Goal: Task Accomplishment & Management: Use online tool/utility

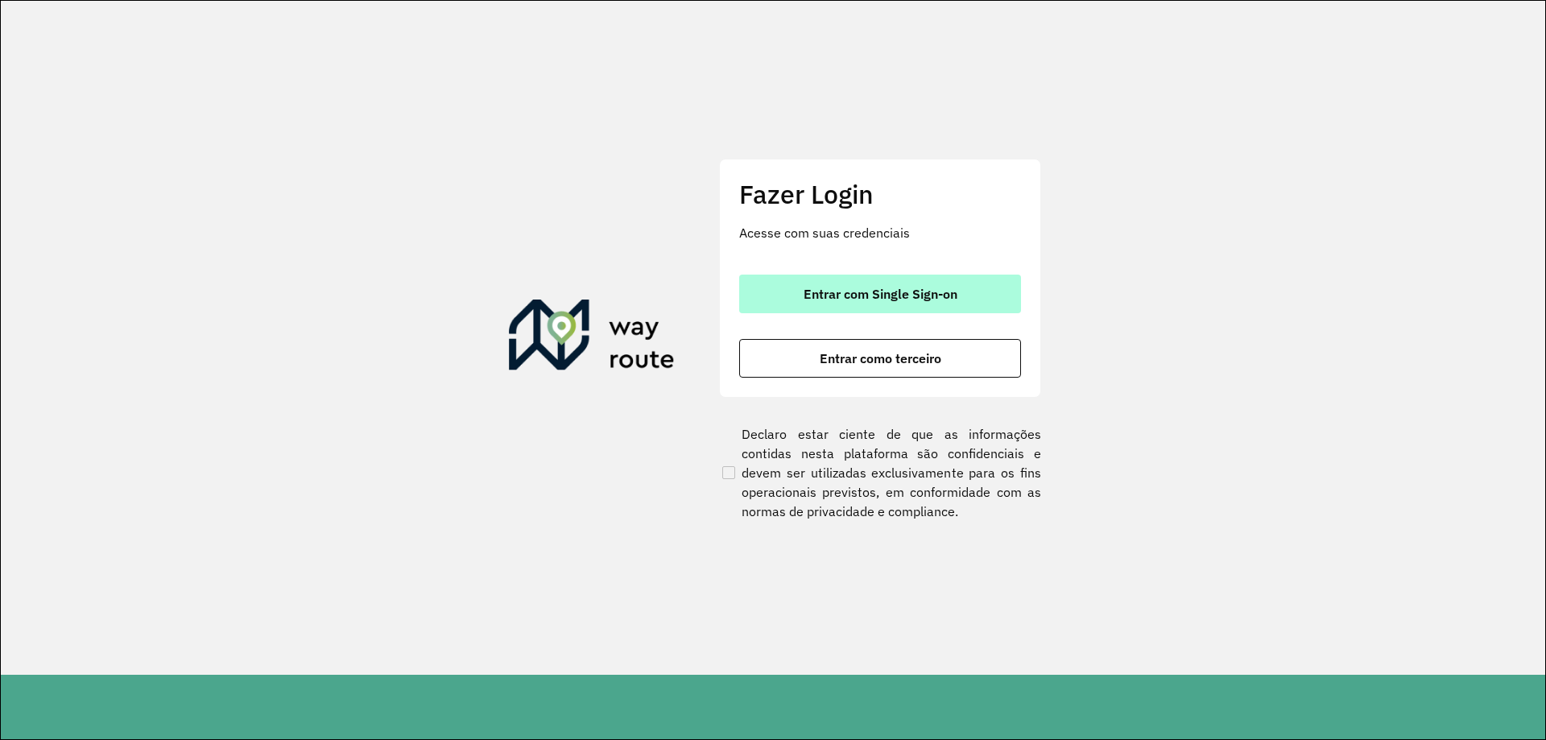
click at [888, 296] on span "Entrar com Single Sign-on" at bounding box center [881, 294] width 154 height 13
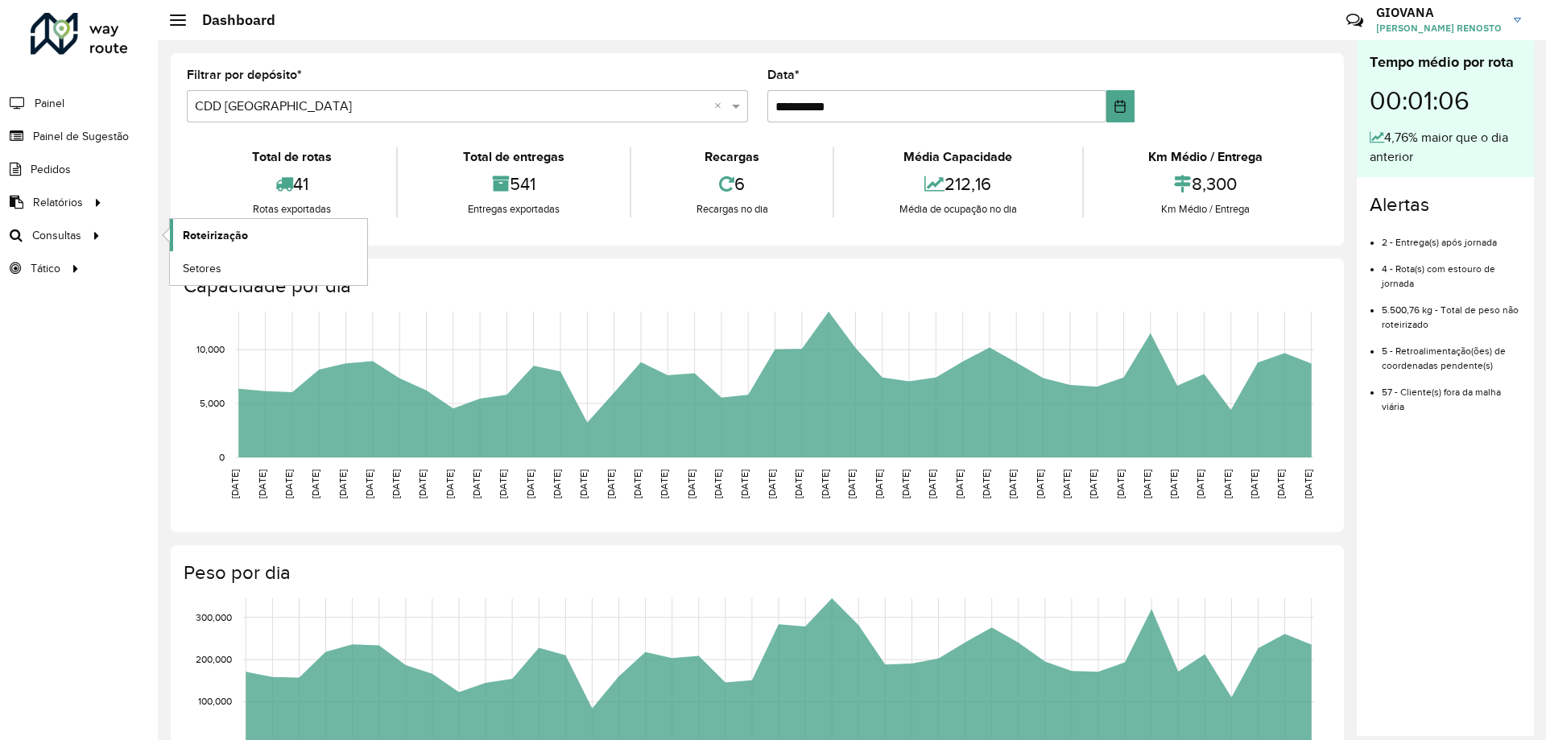
click at [186, 221] on link "Roteirização" at bounding box center [268, 235] width 197 height 32
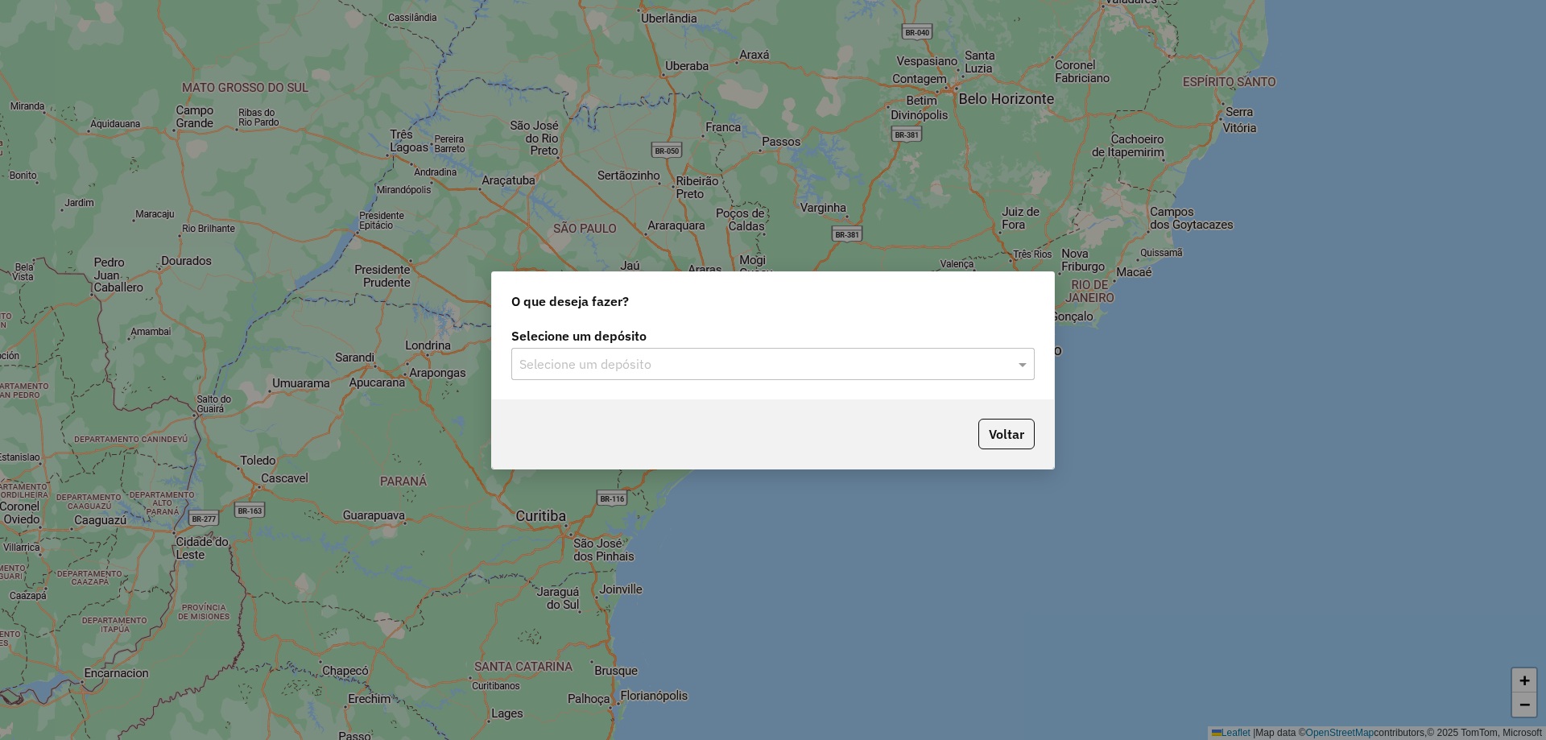
click at [751, 363] on input "text" at bounding box center [756, 364] width 475 height 19
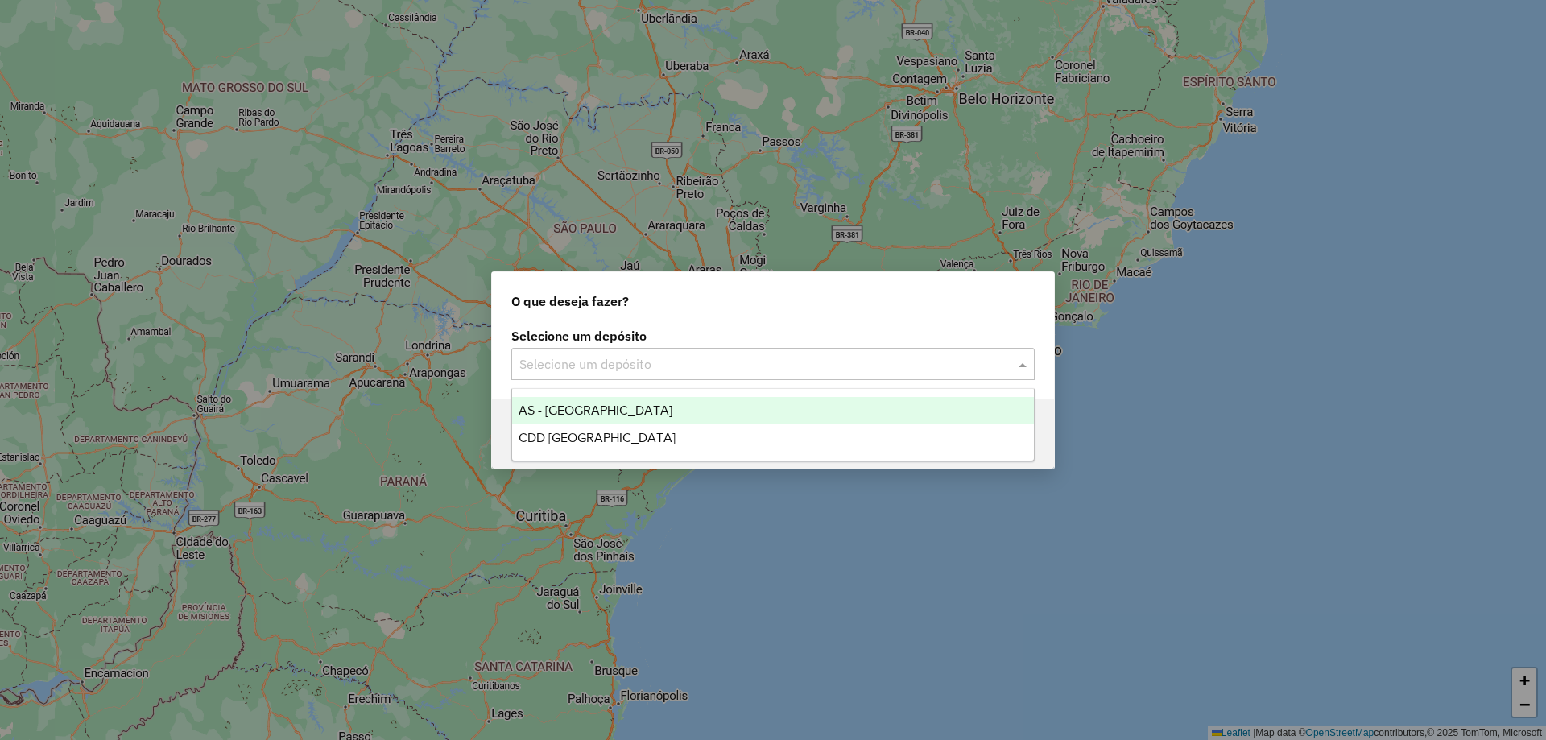
click at [632, 412] on div "AS - [GEOGRAPHIC_DATA]" at bounding box center [773, 410] width 522 height 27
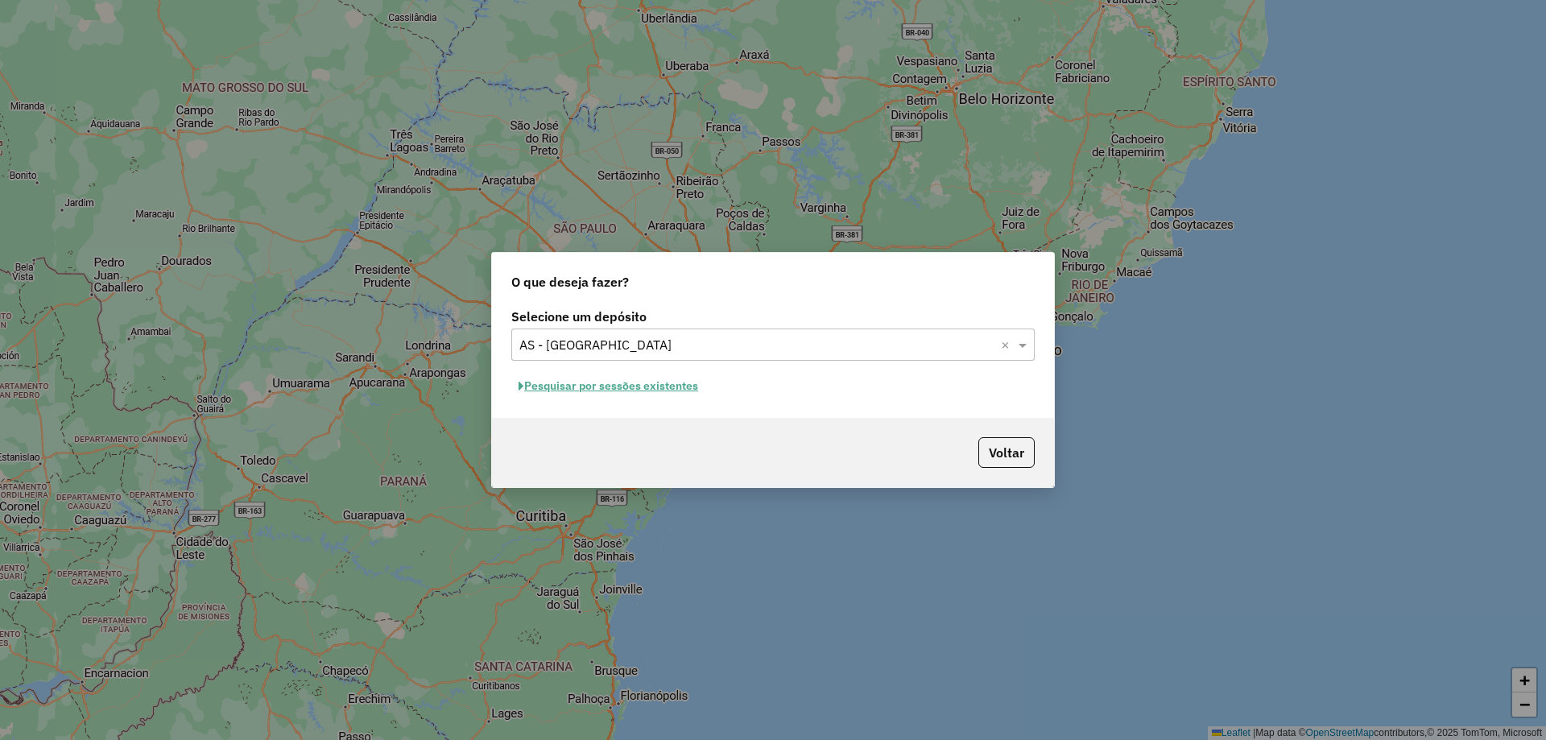
click at [687, 350] on input "text" at bounding box center [756, 345] width 475 height 19
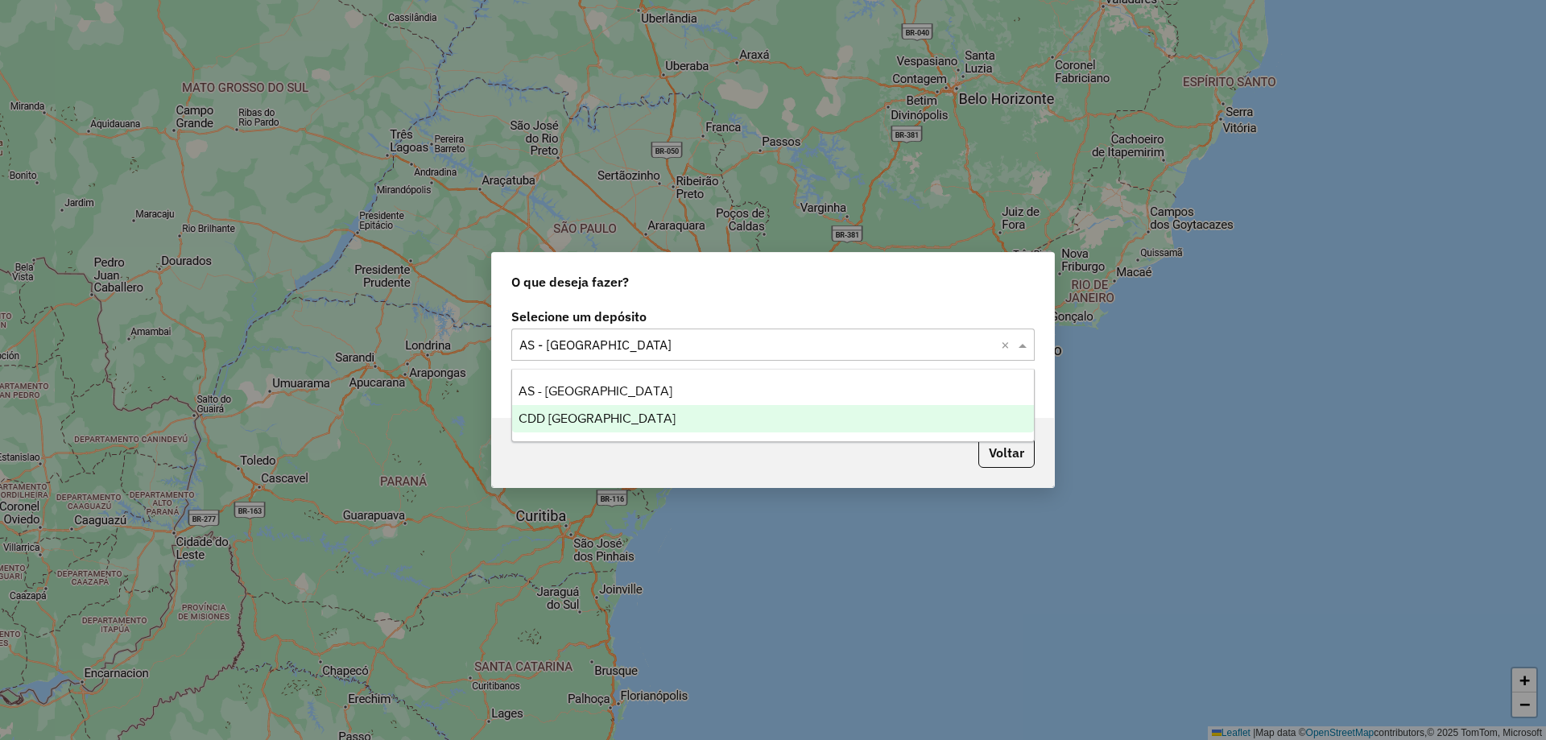
click at [625, 426] on div "CDD [GEOGRAPHIC_DATA]" at bounding box center [773, 418] width 522 height 27
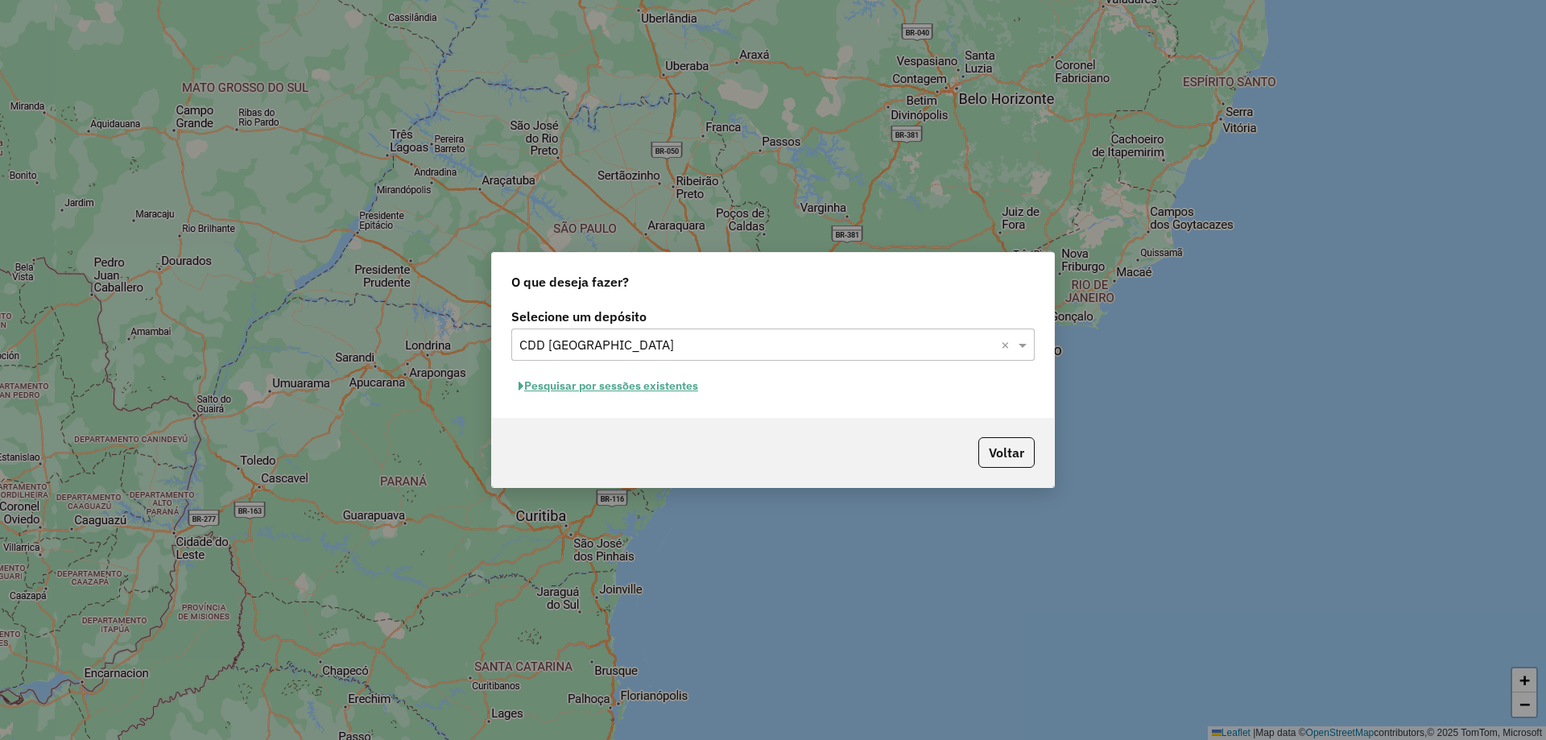
click at [664, 395] on button "Pesquisar por sessões existentes" at bounding box center [608, 386] width 194 height 25
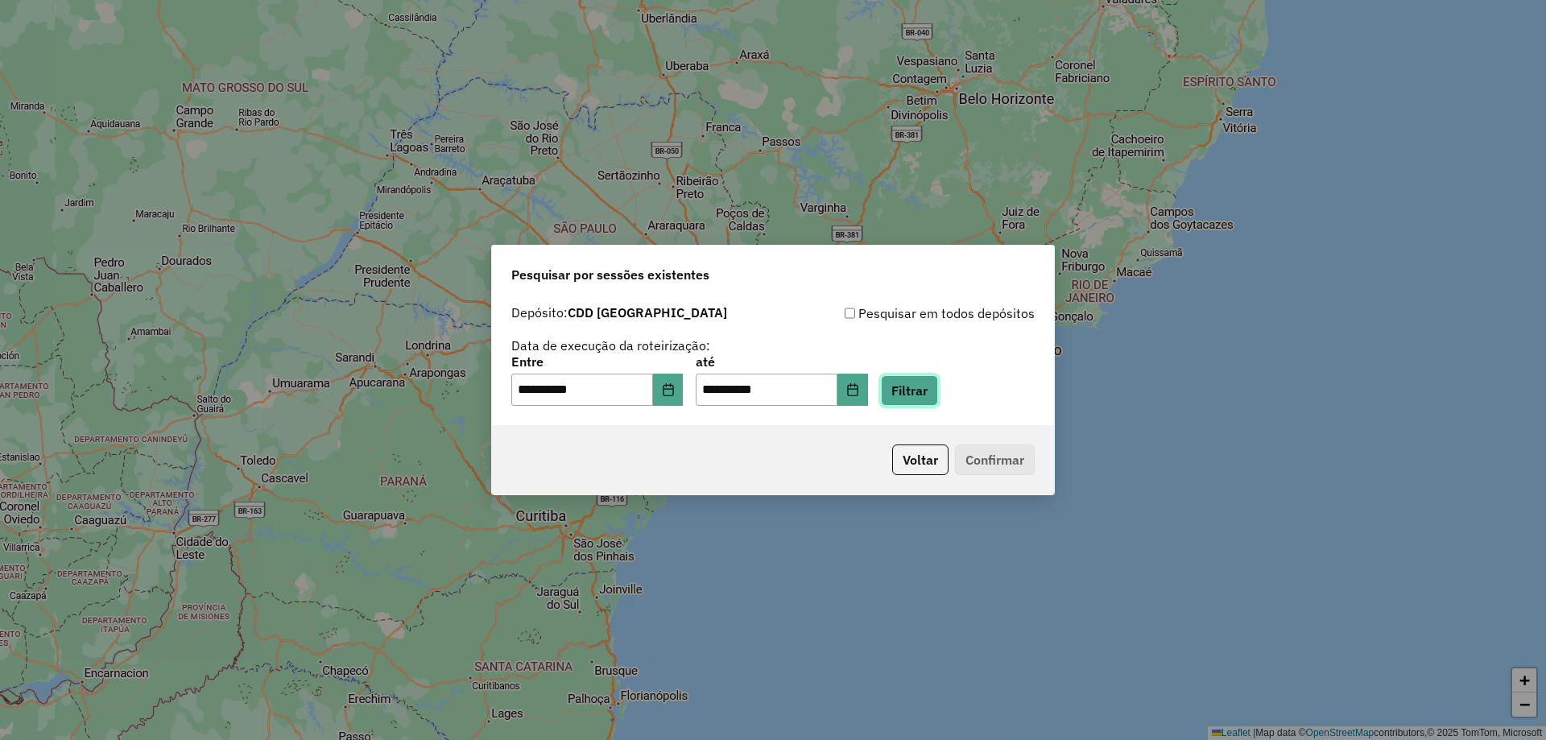
click at [938, 404] on button "Filtrar" at bounding box center [909, 390] width 57 height 31
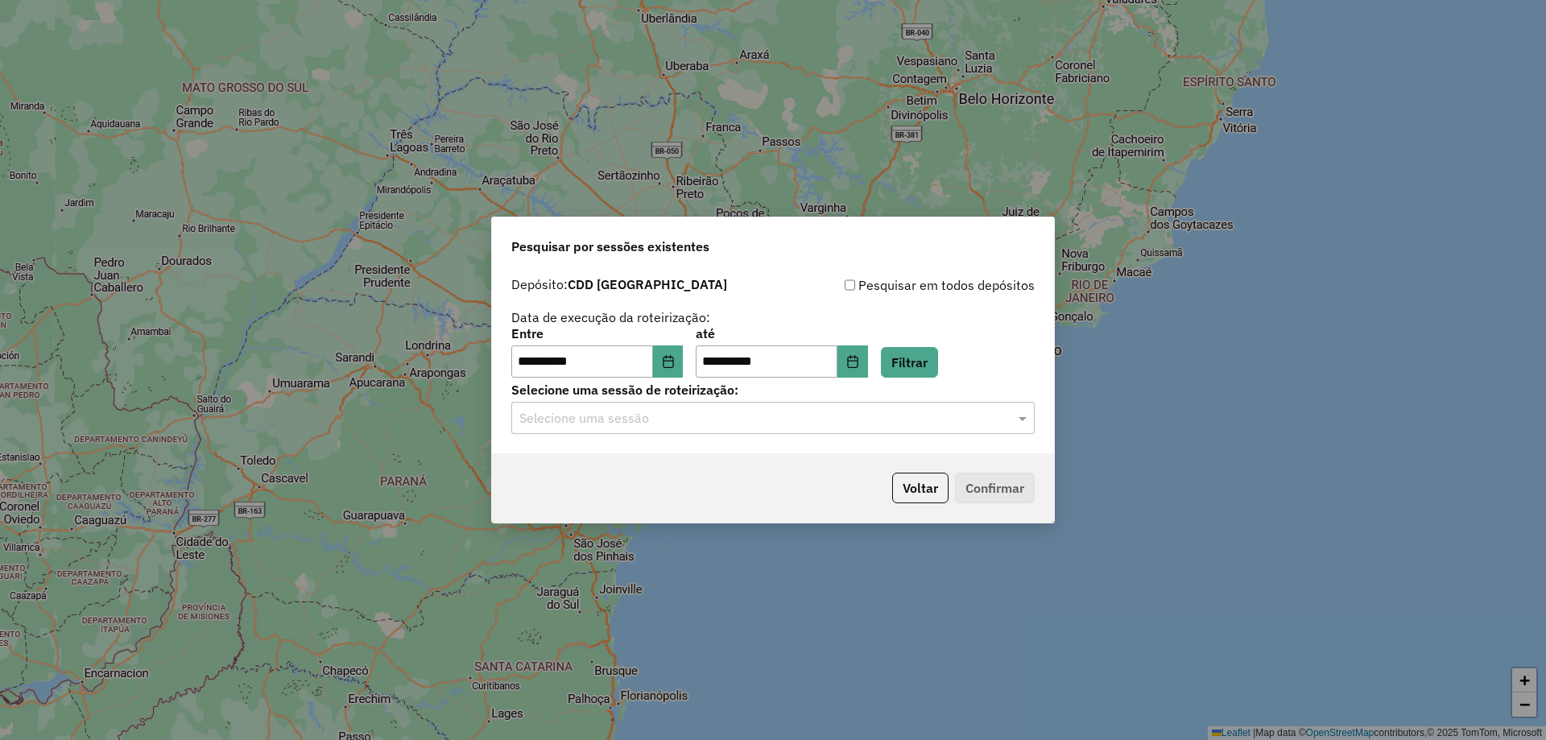
click at [755, 423] on input "text" at bounding box center [756, 418] width 475 height 19
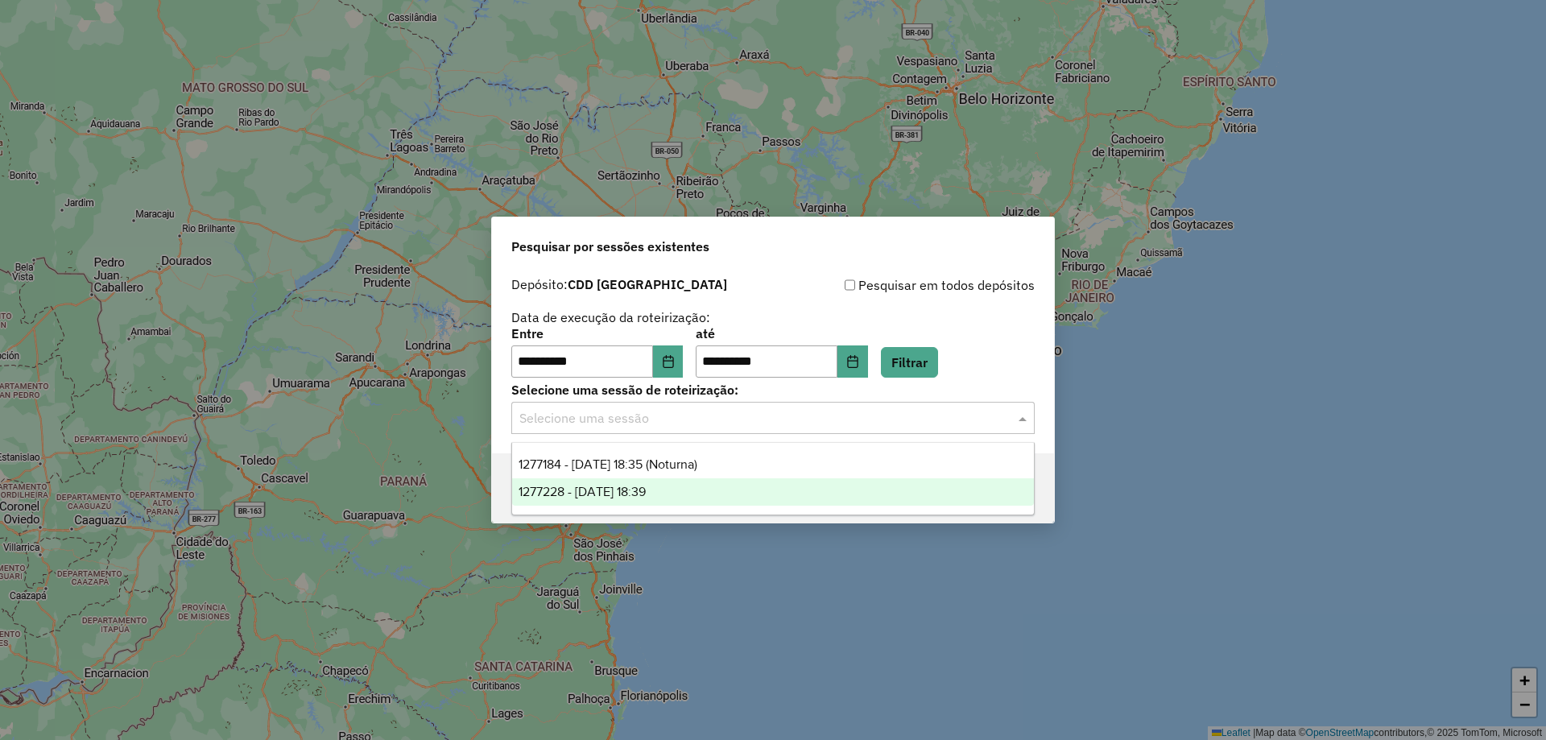
click at [683, 483] on div "1277228 - [DATE] 18:39" at bounding box center [773, 491] width 522 height 27
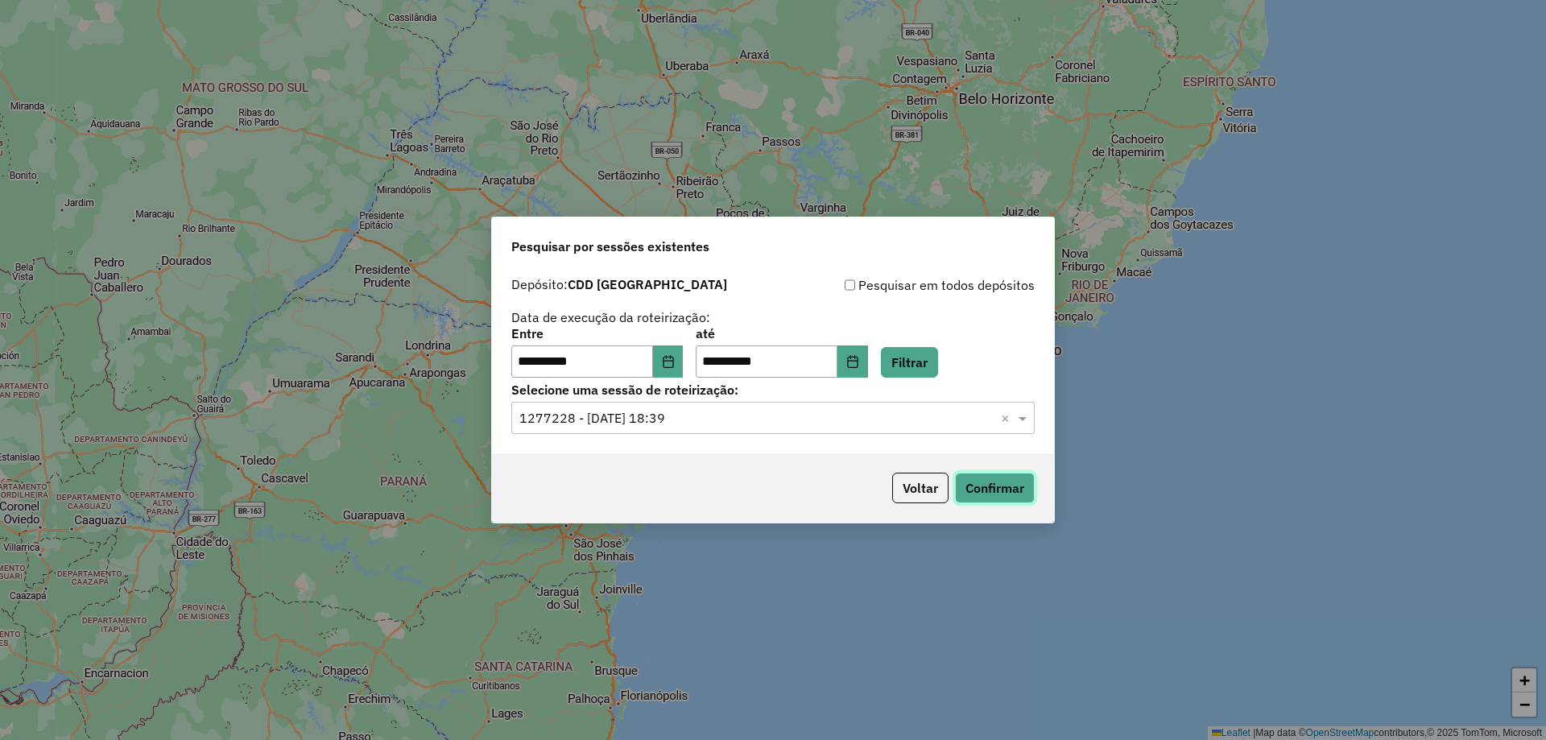
click at [975, 473] on button "Confirmar" at bounding box center [995, 488] width 80 height 31
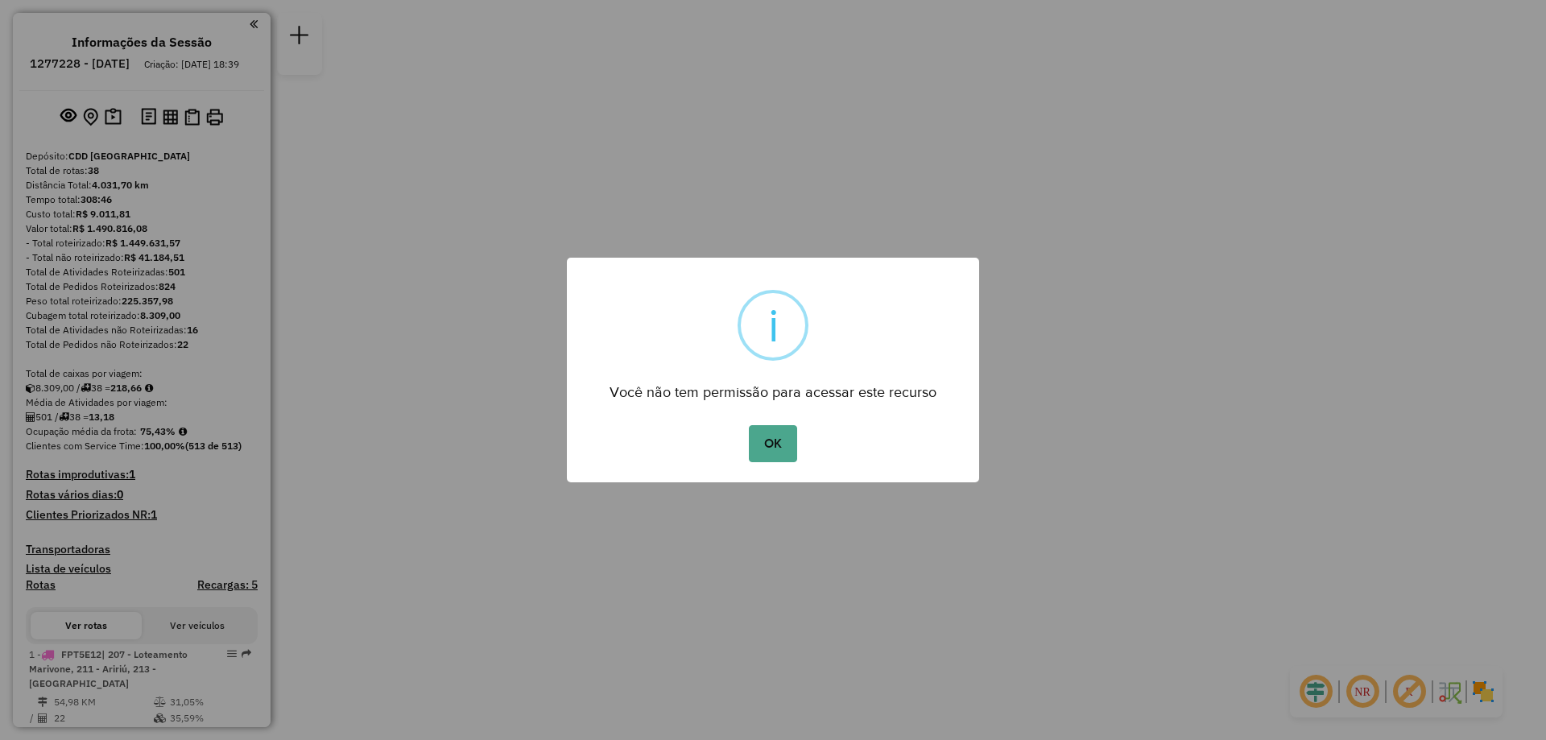
click at [780, 421] on div "OK No Cancel" at bounding box center [773, 443] width 412 height 45
click at [780, 427] on button "OK" at bounding box center [773, 443] width 48 height 37
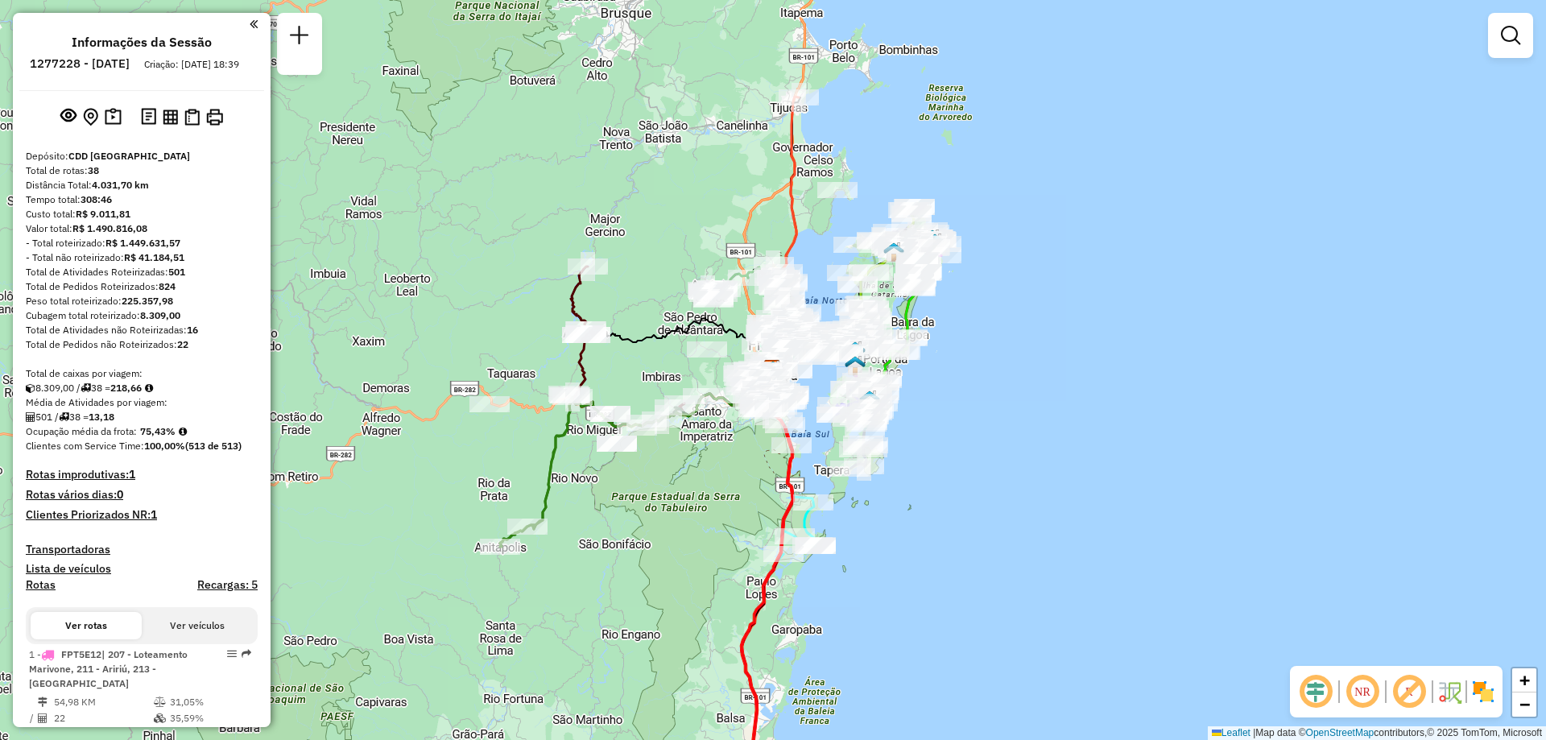
scroll to position [1035, 0]
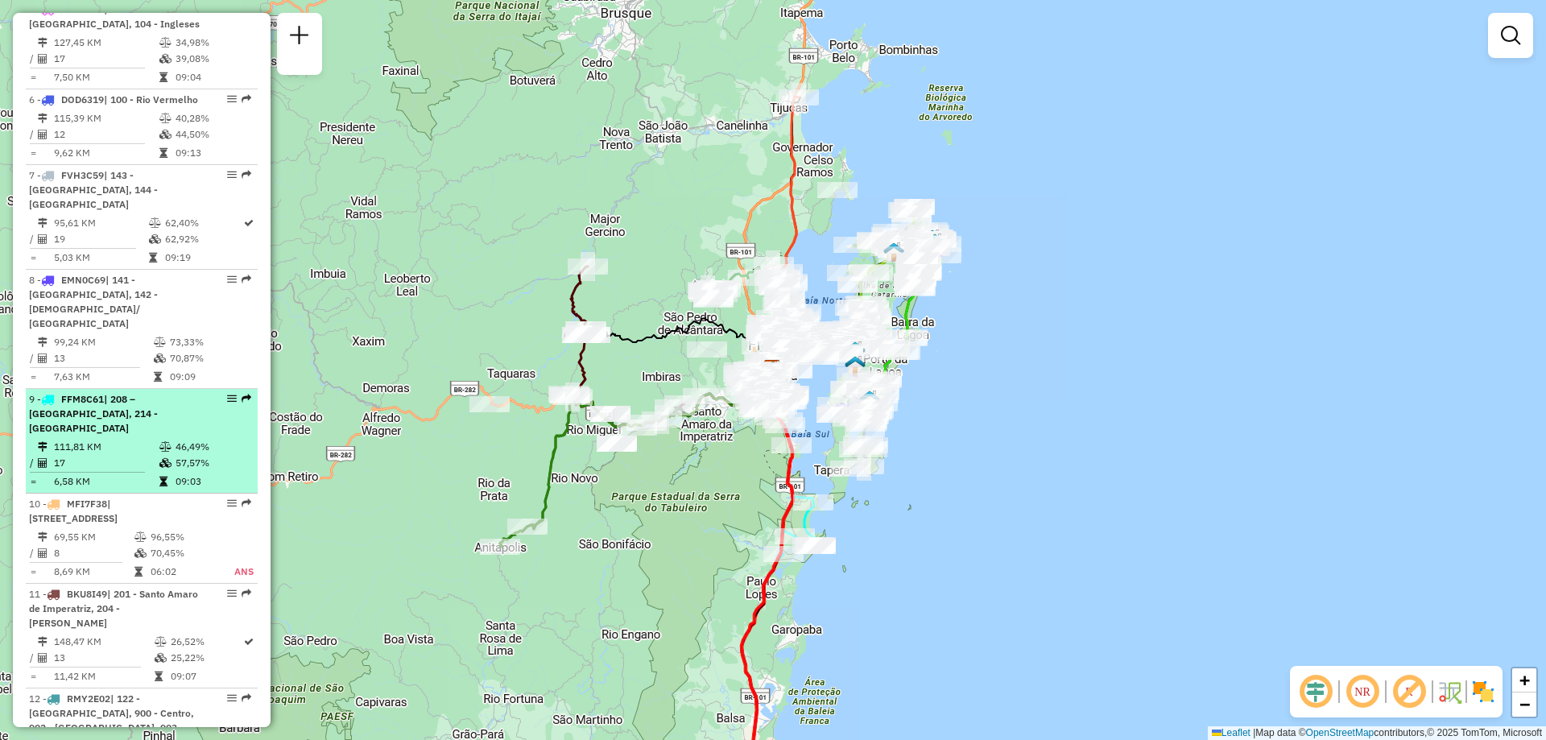
click at [227, 394] on em at bounding box center [232, 399] width 10 height 10
select select "**********"
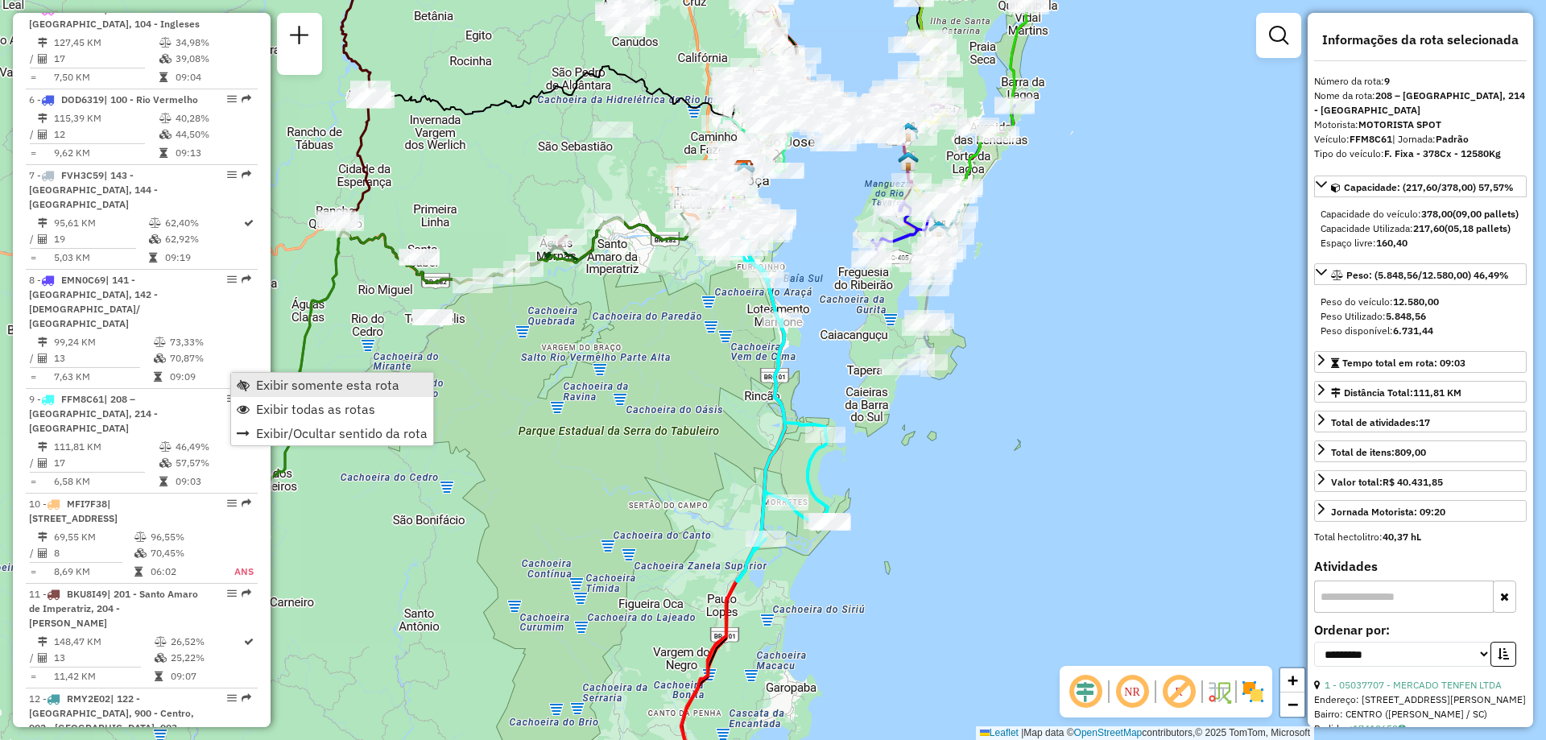
click at [287, 389] on span "Exibir somente esta rota" at bounding box center [327, 385] width 143 height 13
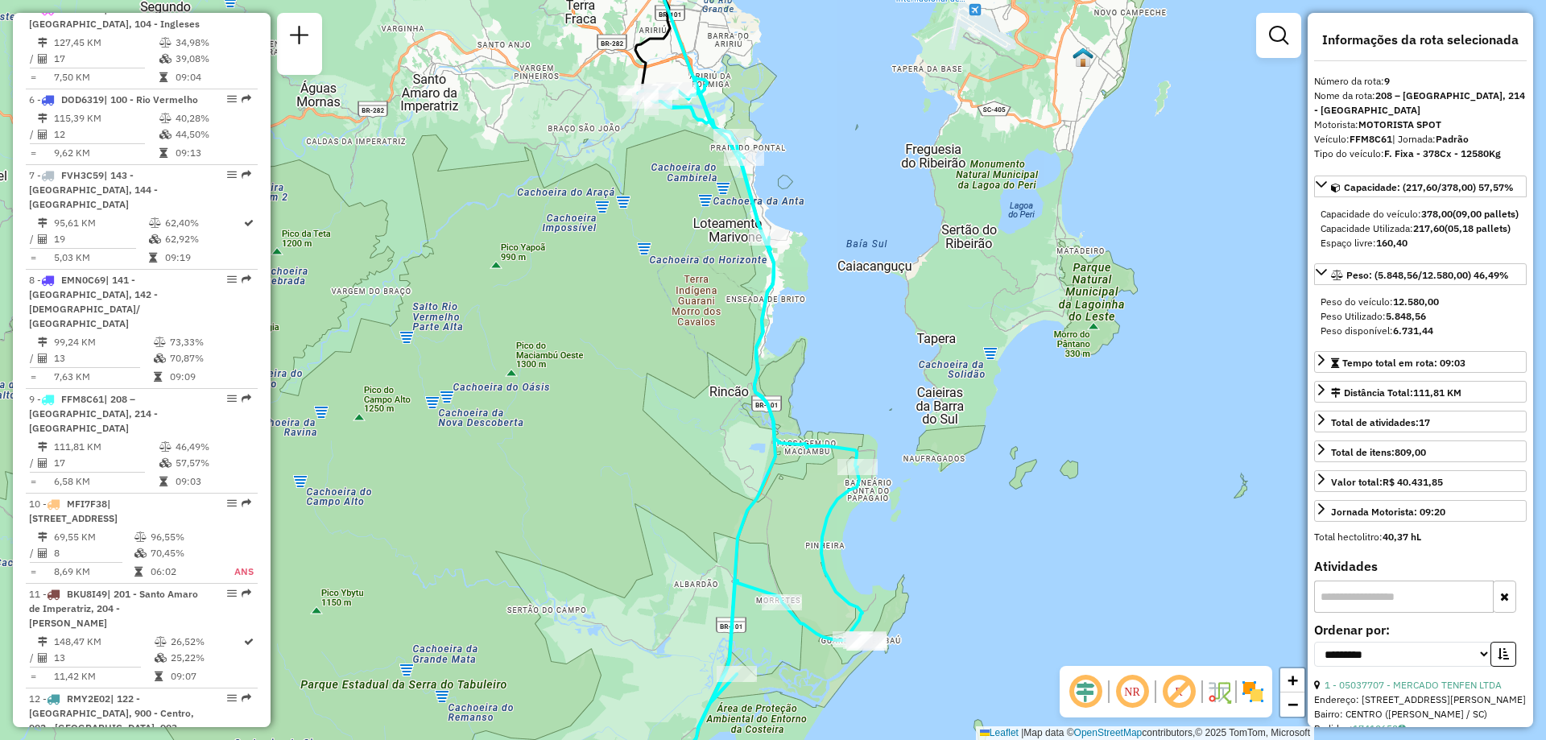
scroll to position [1800, 0]
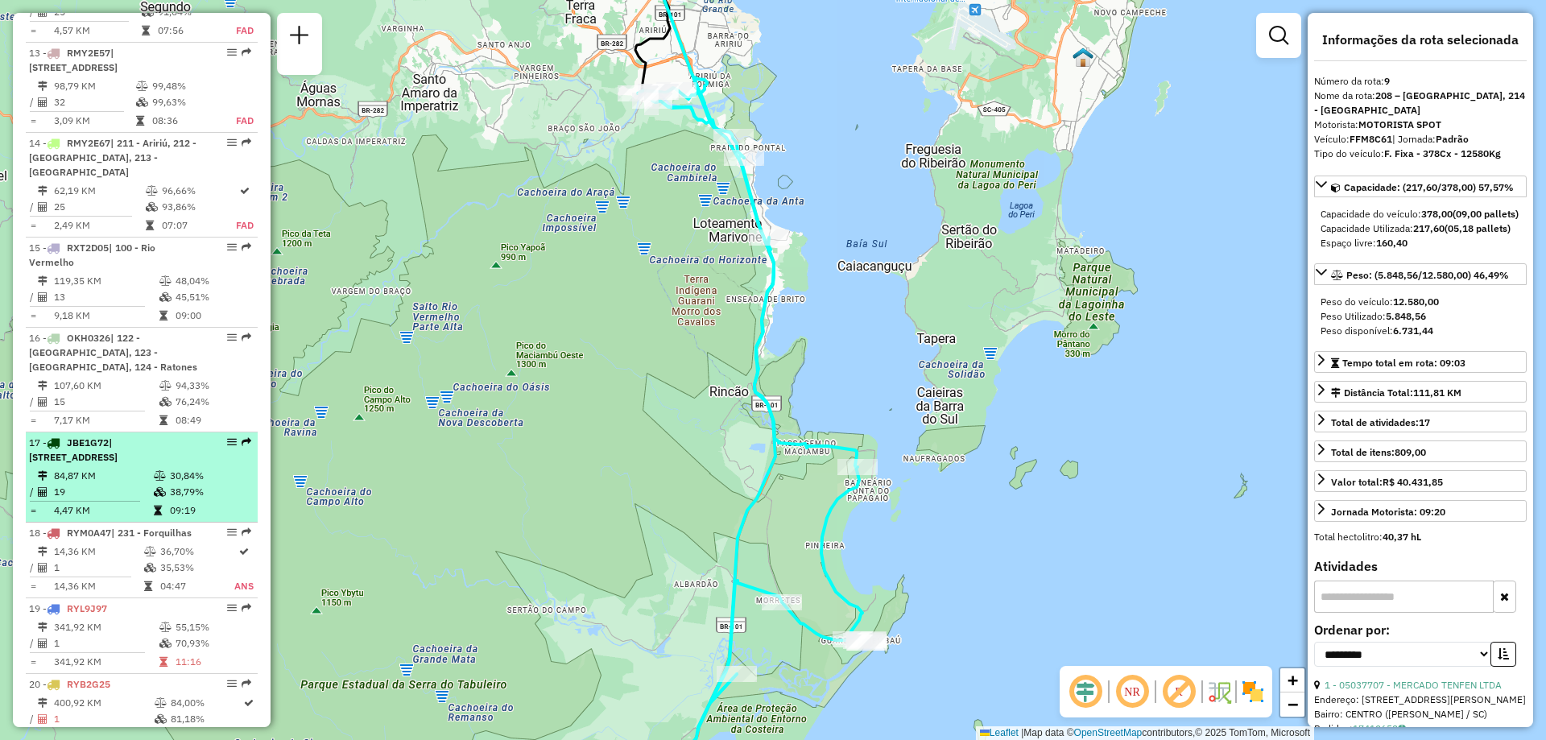
click at [219, 437] on div at bounding box center [227, 442] width 48 height 10
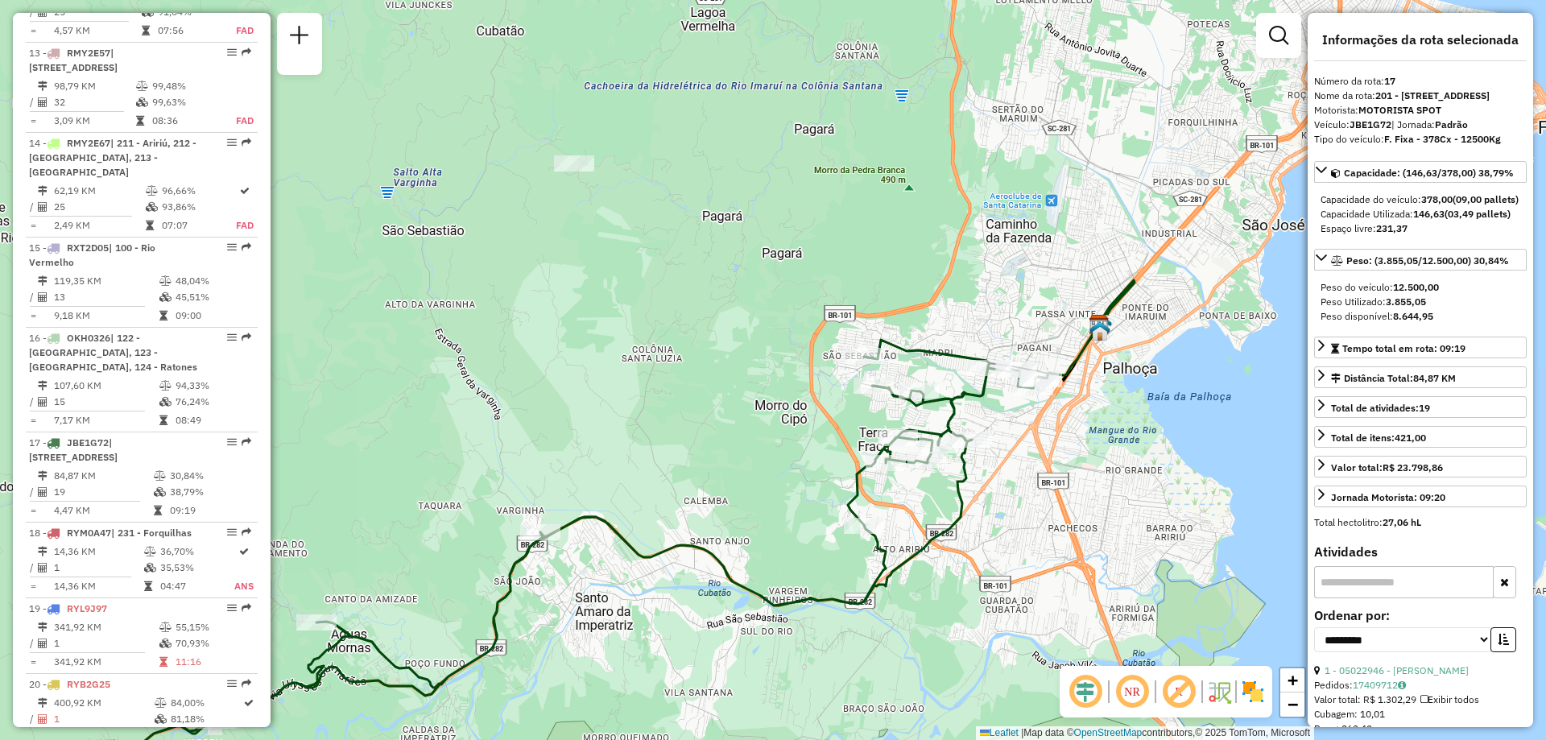
scroll to position [1035, 0]
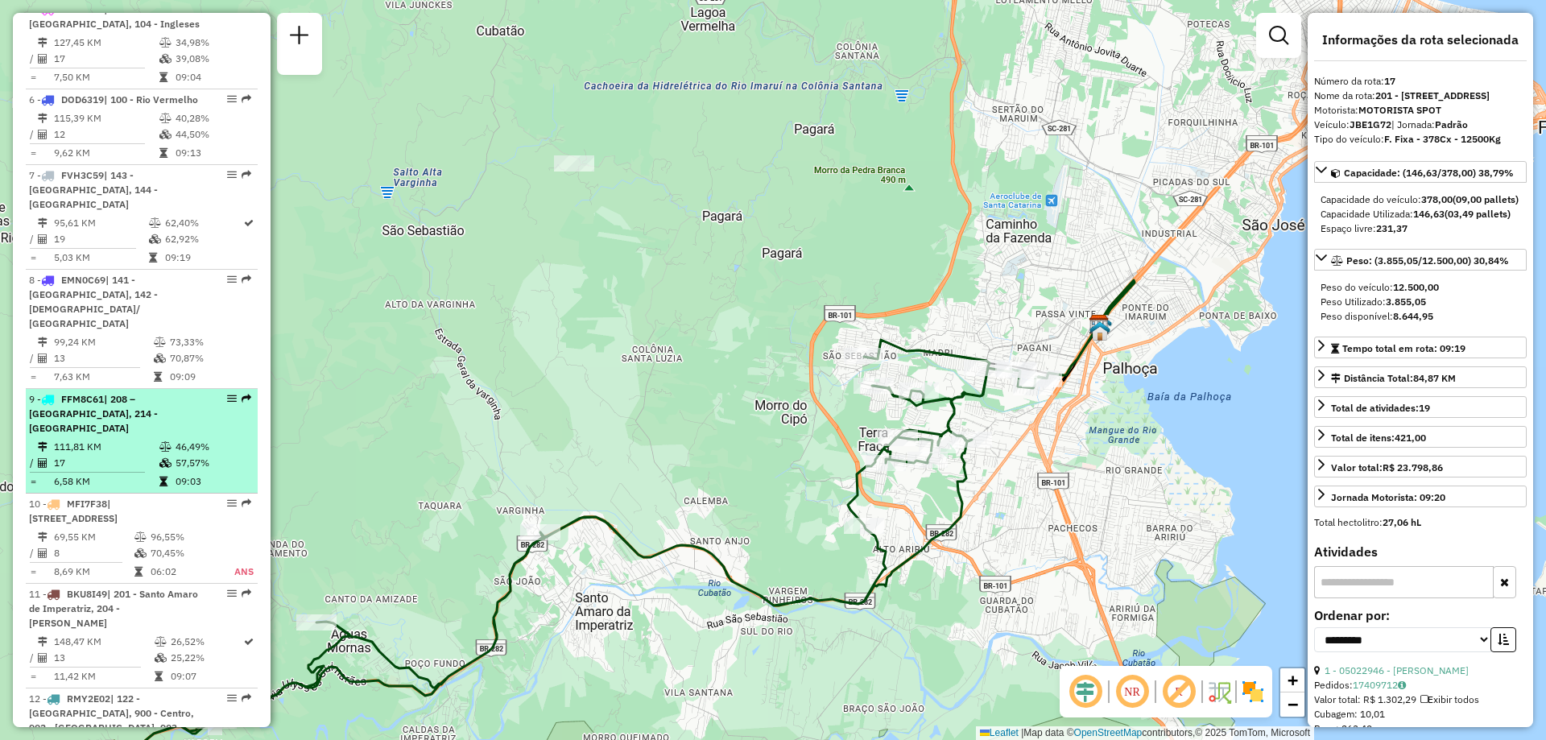
click at [227, 394] on em at bounding box center [232, 399] width 10 height 10
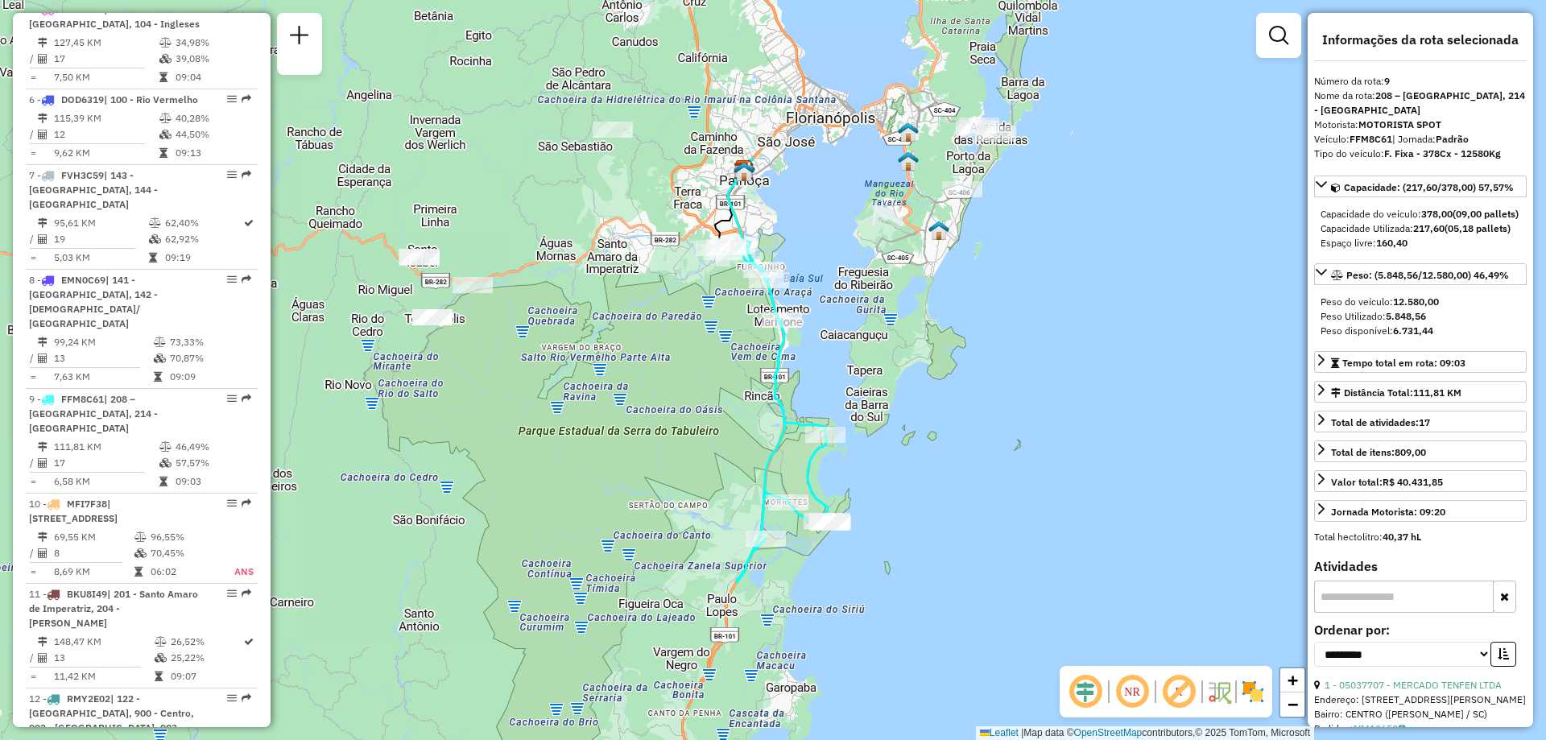
scroll to position [1800, 0]
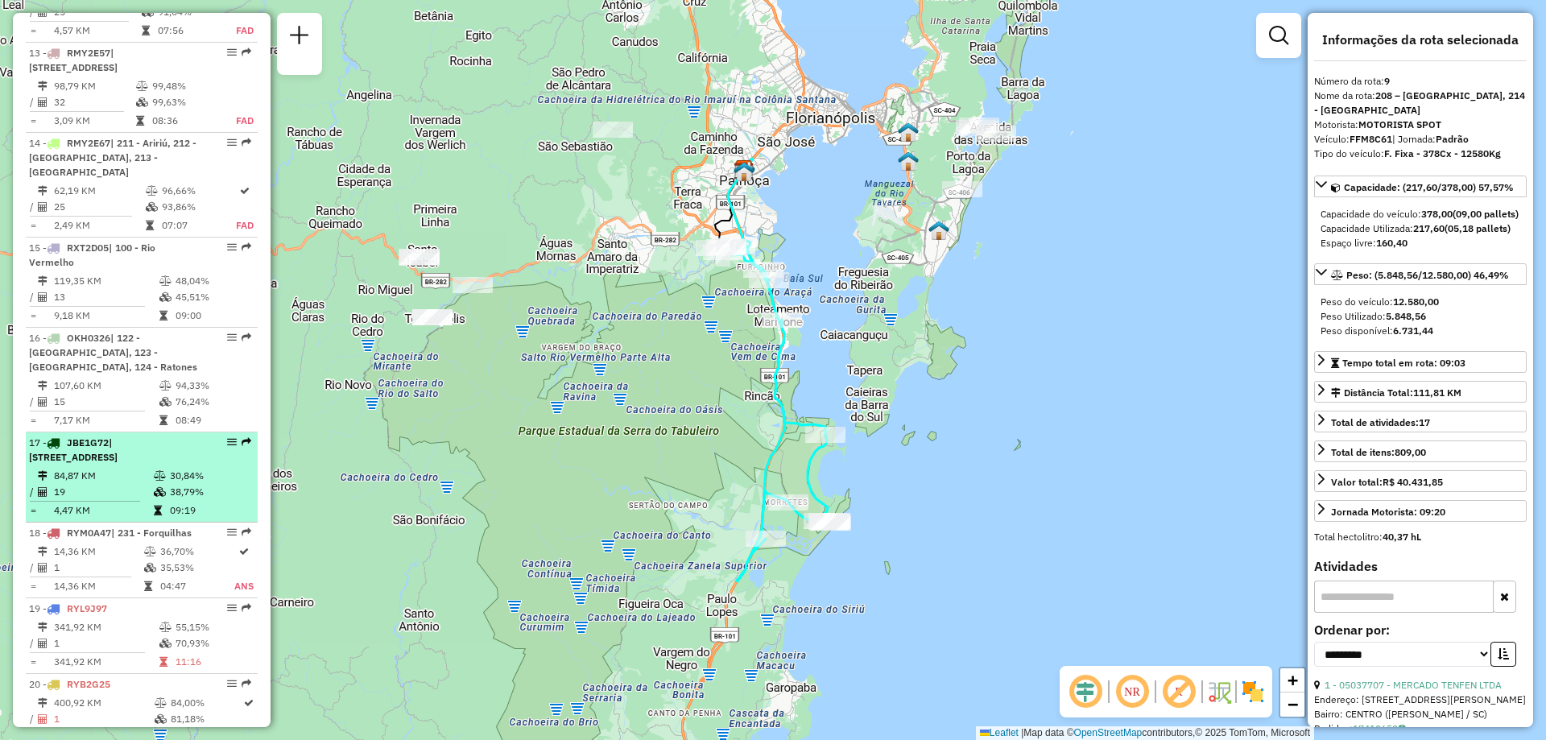
click at [227, 437] on em at bounding box center [232, 442] width 10 height 10
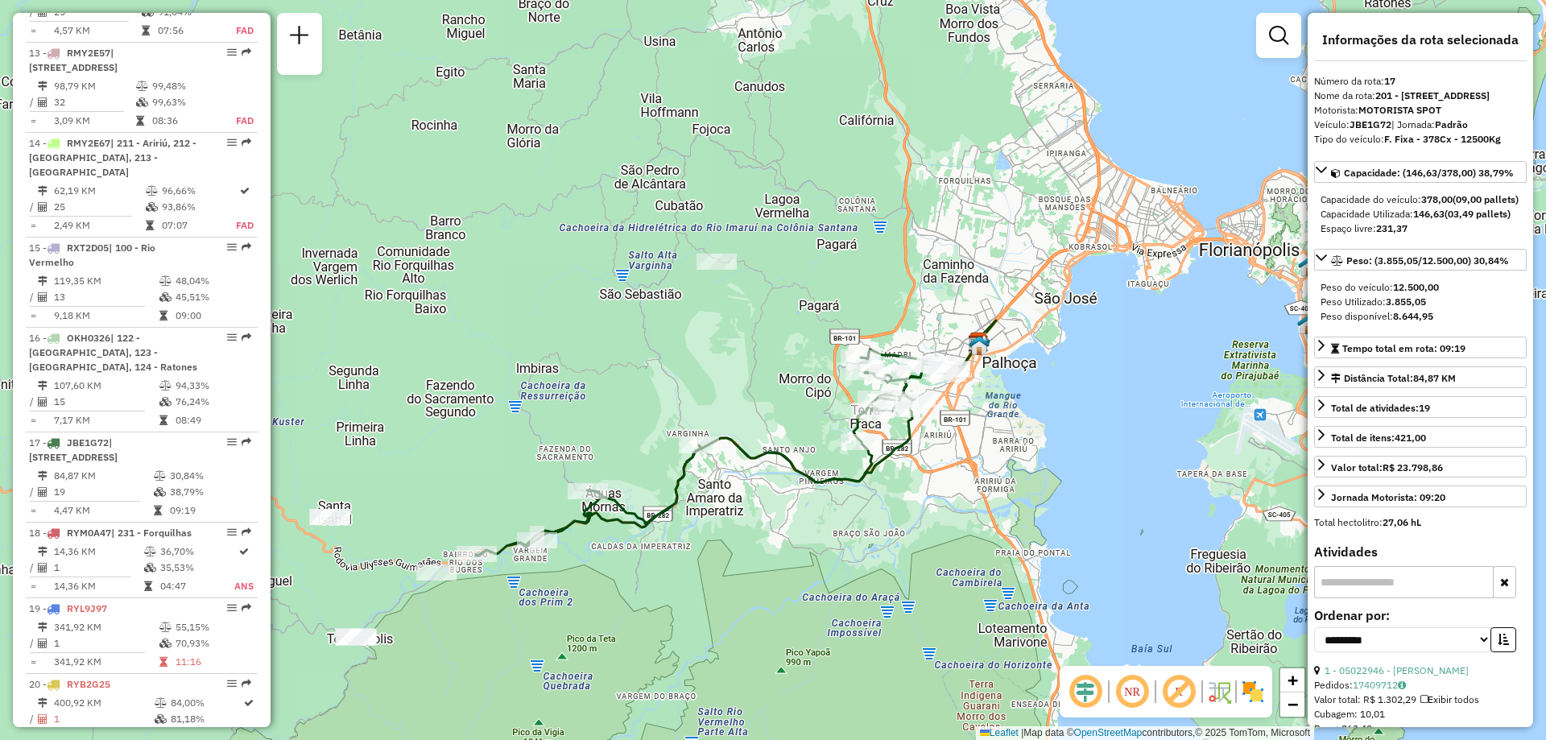
scroll to position [1035, 0]
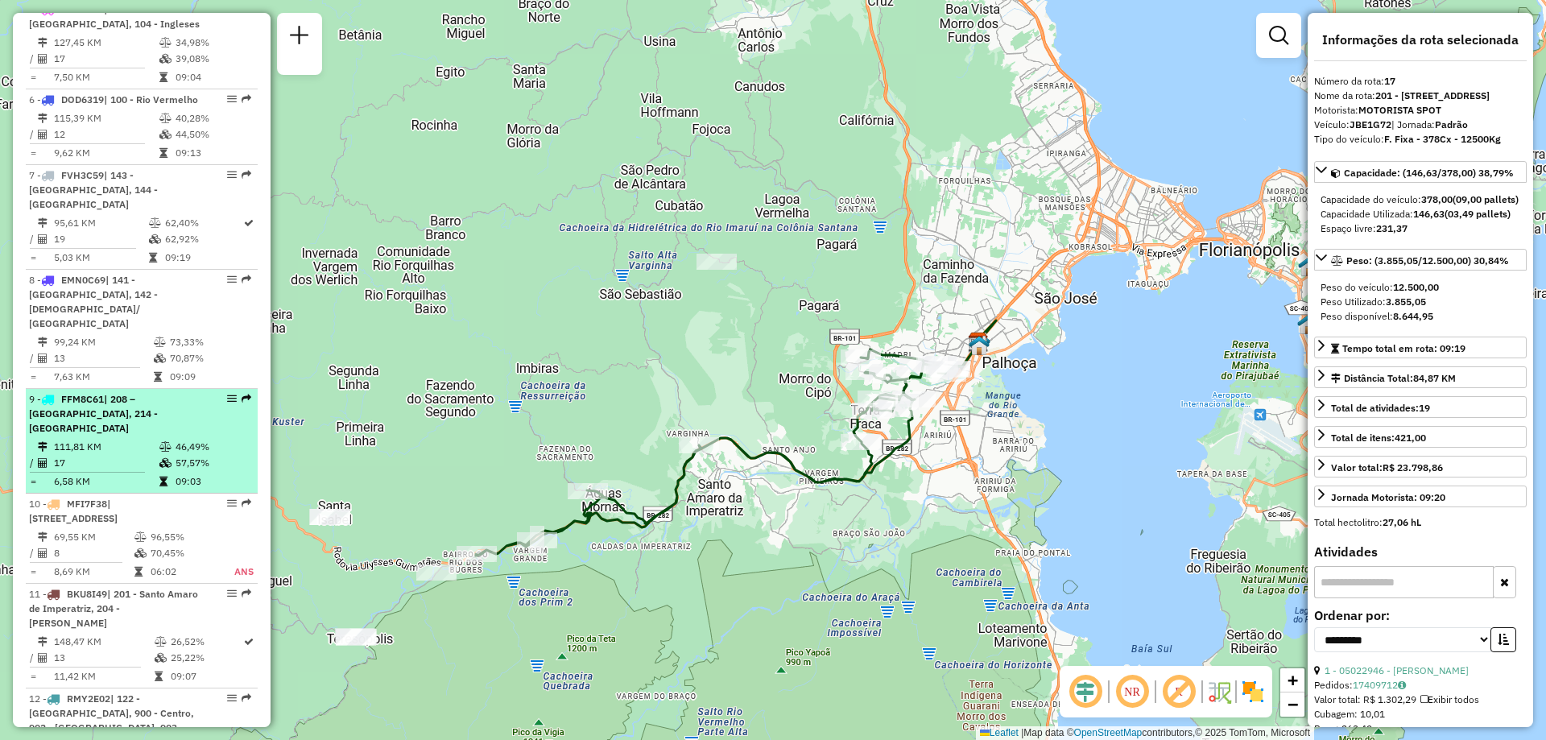
click at [227, 392] on div "9 - FFM8C61 | 208 – Guarda do Embaú, 214 - Praia do Sonho" at bounding box center [142, 413] width 226 height 43
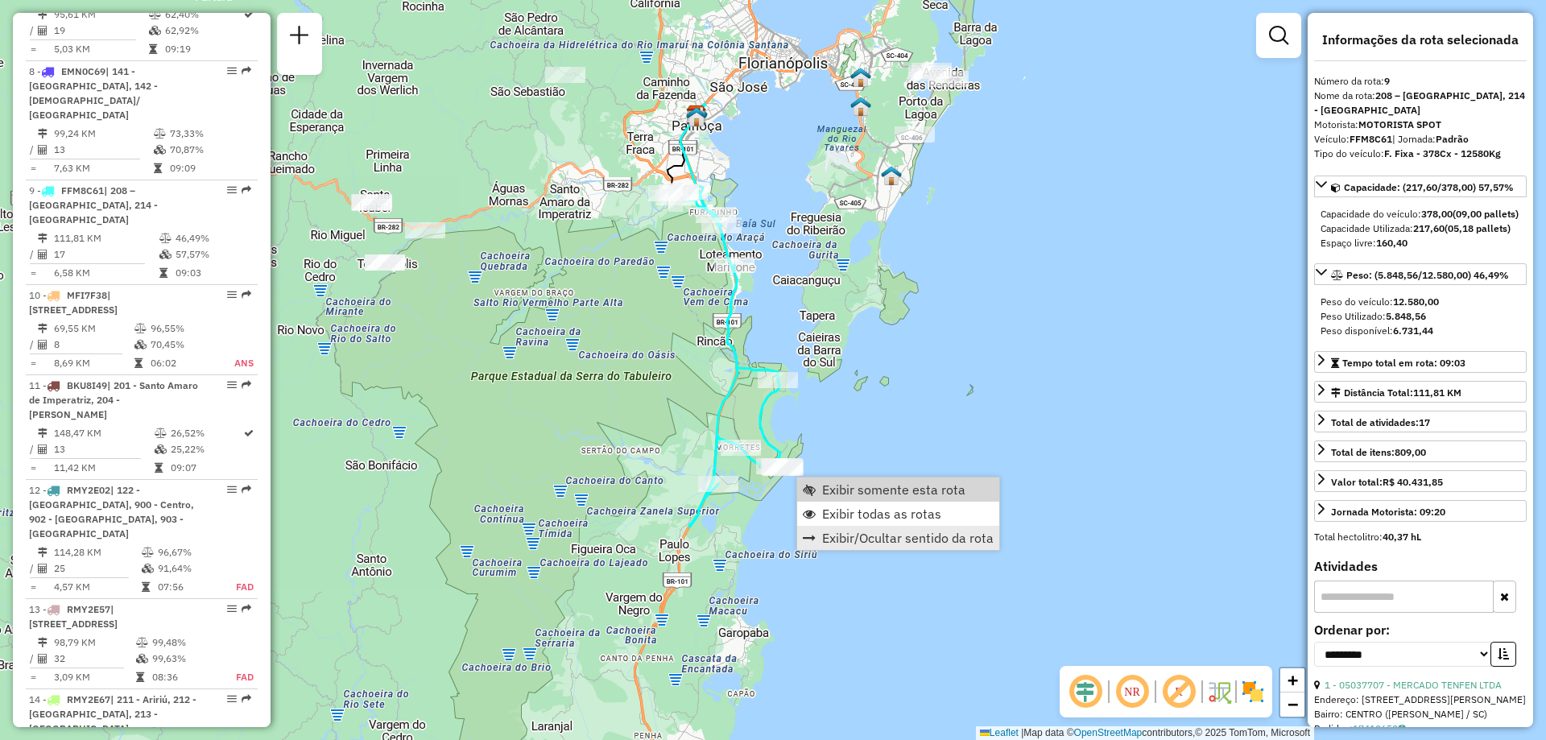
scroll to position [1382, 0]
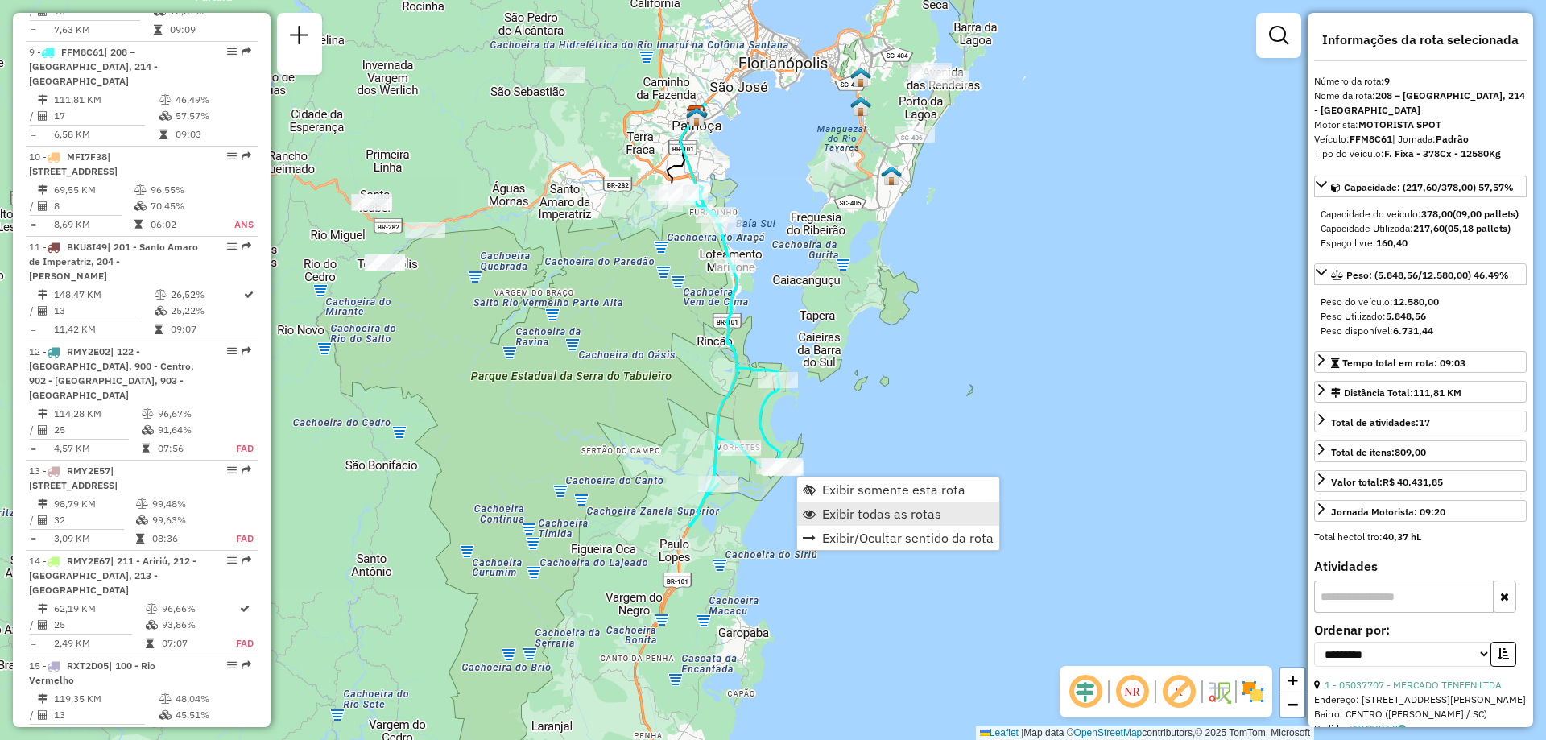
click at [896, 517] on span "Exibir todas as rotas" at bounding box center [881, 513] width 119 height 13
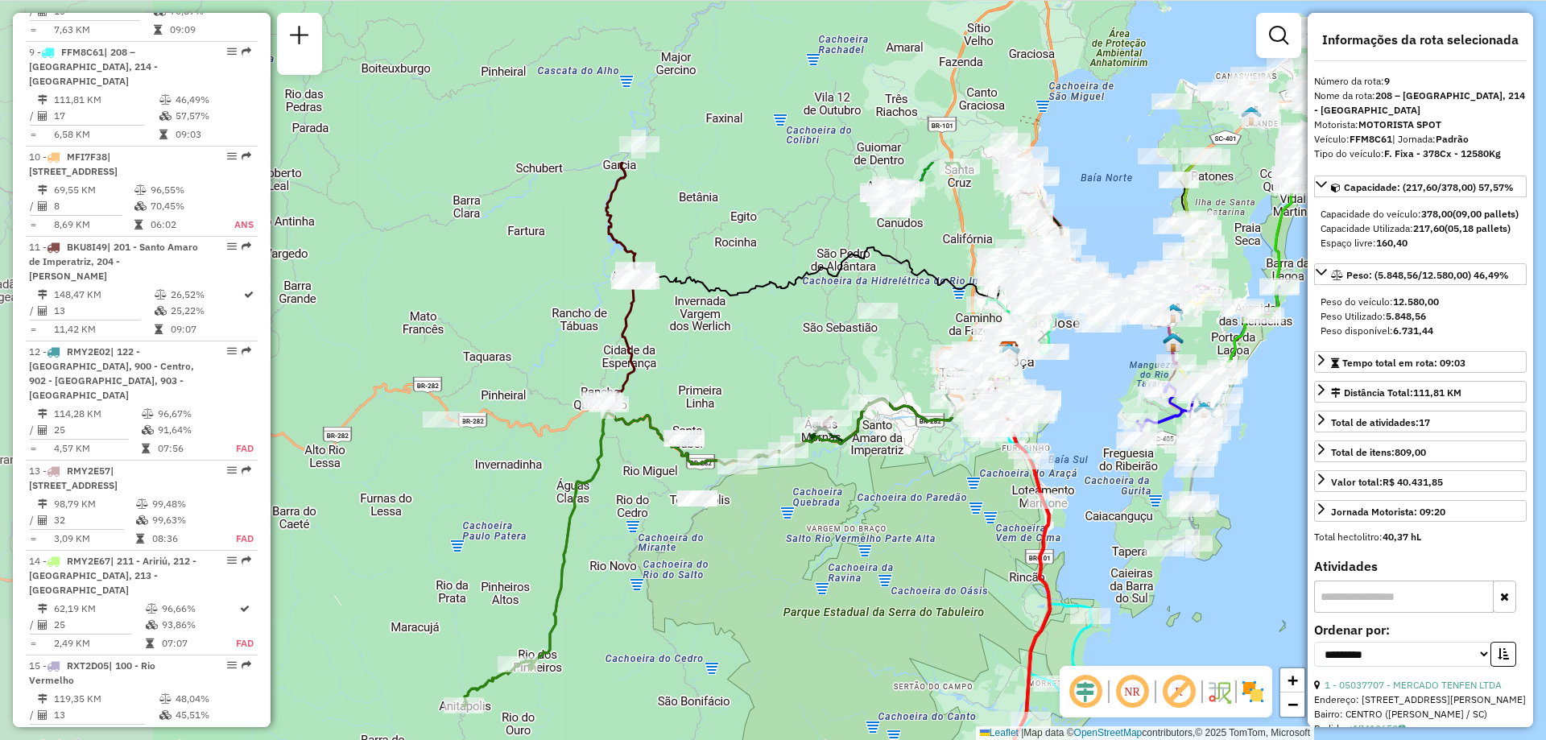
drag, startPoint x: 574, startPoint y: 331, endPoint x: 886, endPoint y: 566, distance: 390.5
click at [886, 566] on div "Janela de atendimento Grade de atendimento Capacidade Transportadoras Veículos …" at bounding box center [773, 370] width 1546 height 740
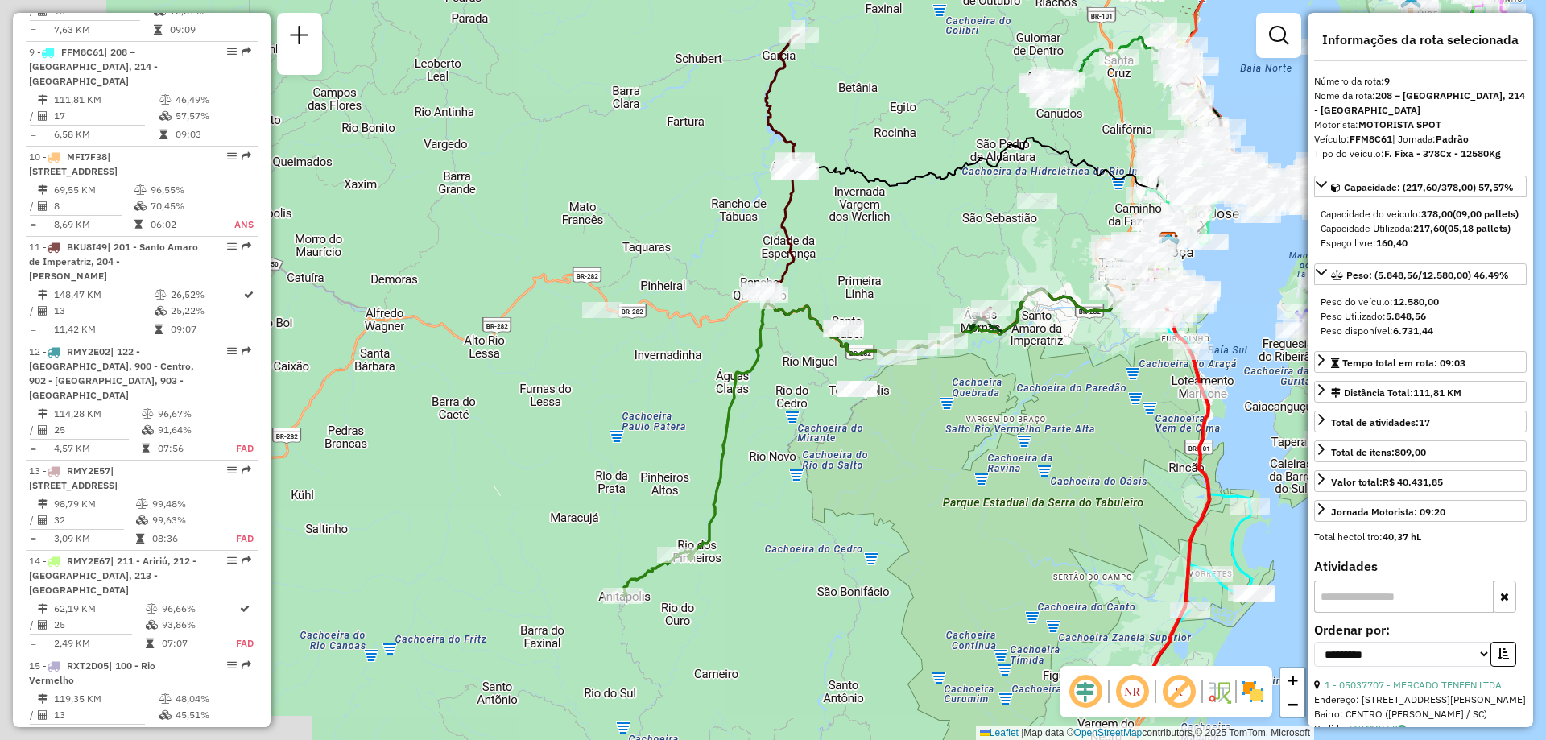
drag, startPoint x: 666, startPoint y: 646, endPoint x: 799, endPoint y: 547, distance: 165.7
click at [799, 547] on div "Janela de atendimento Grade de atendimento Capacidade Transportadoras Veículos …" at bounding box center [773, 370] width 1546 height 740
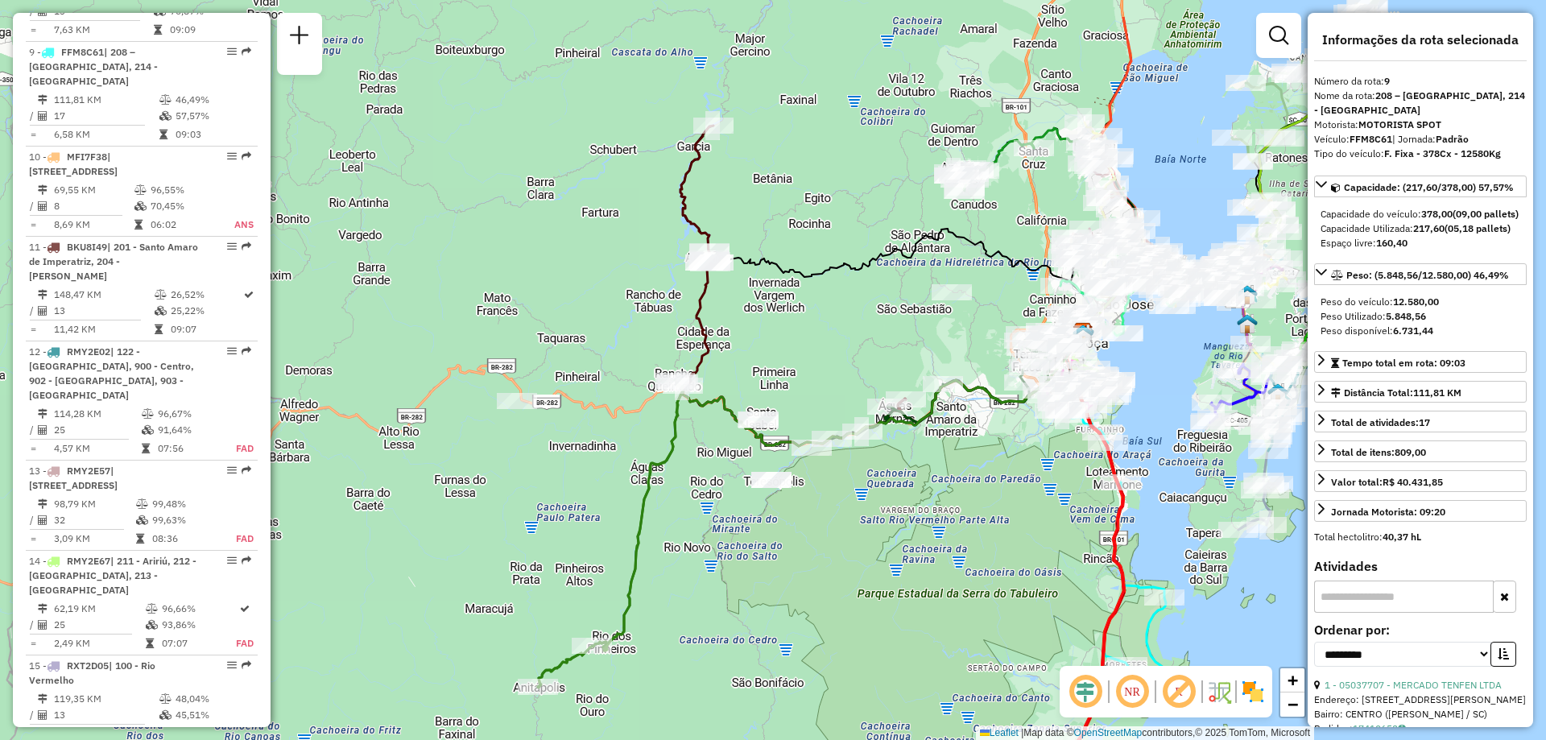
drag, startPoint x: 1033, startPoint y: 460, endPoint x: 897, endPoint y: 539, distance: 157.3
click at [926, 567] on div "Janela de atendimento Grade de atendimento Capacidade Transportadoras Veículos …" at bounding box center [773, 370] width 1546 height 740
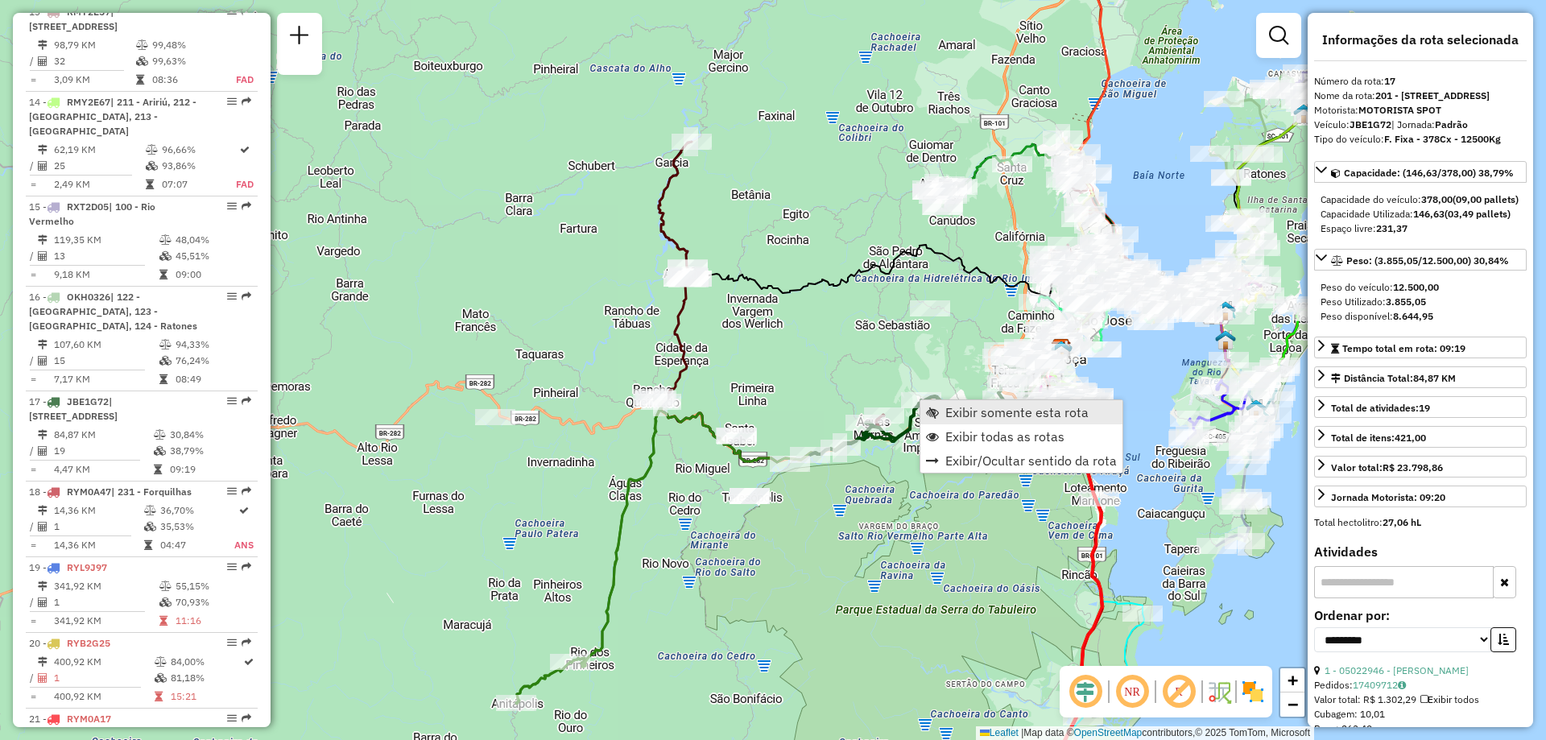
scroll to position [2147, 0]
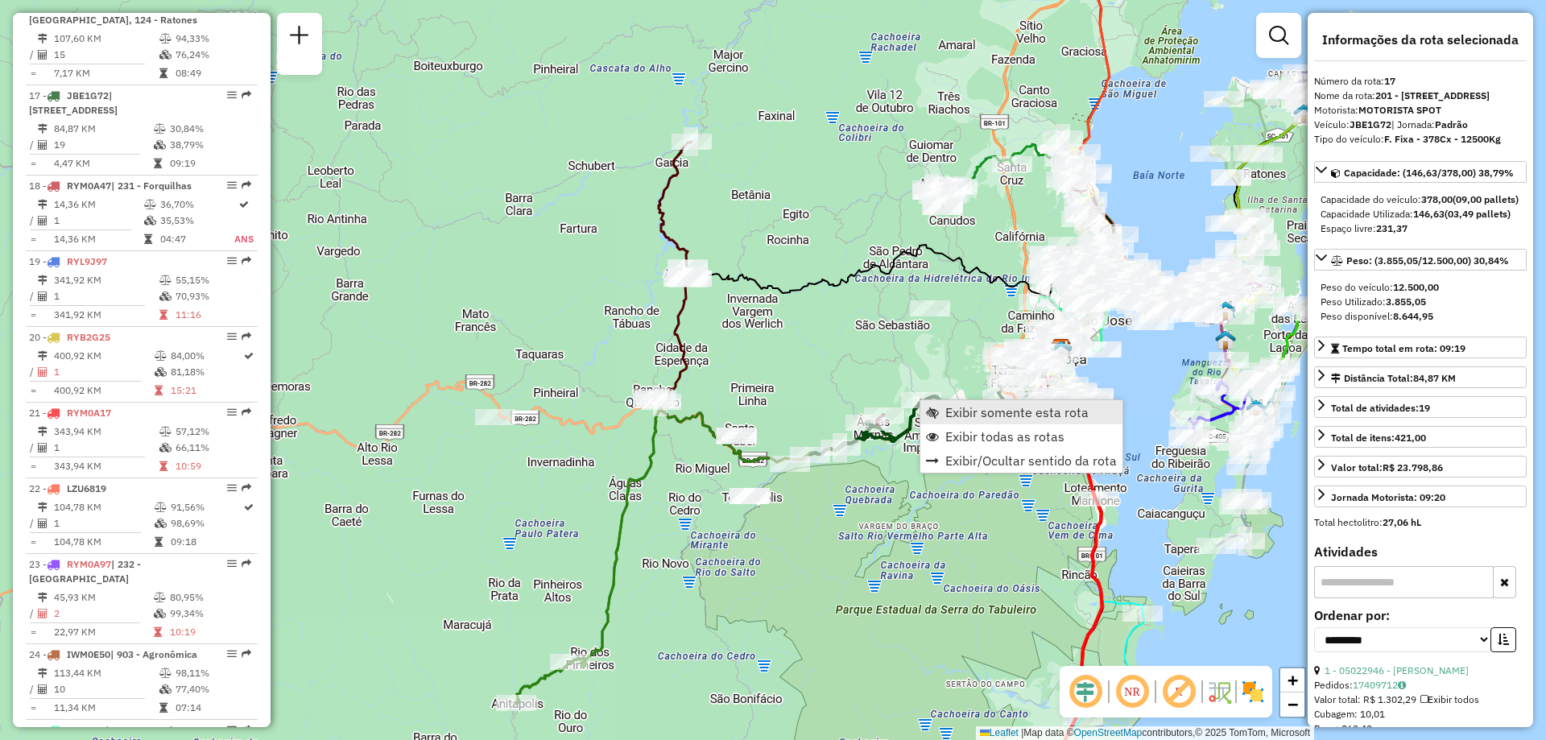
click at [1052, 418] on span "Exibir somente esta rota" at bounding box center [1017, 412] width 143 height 13
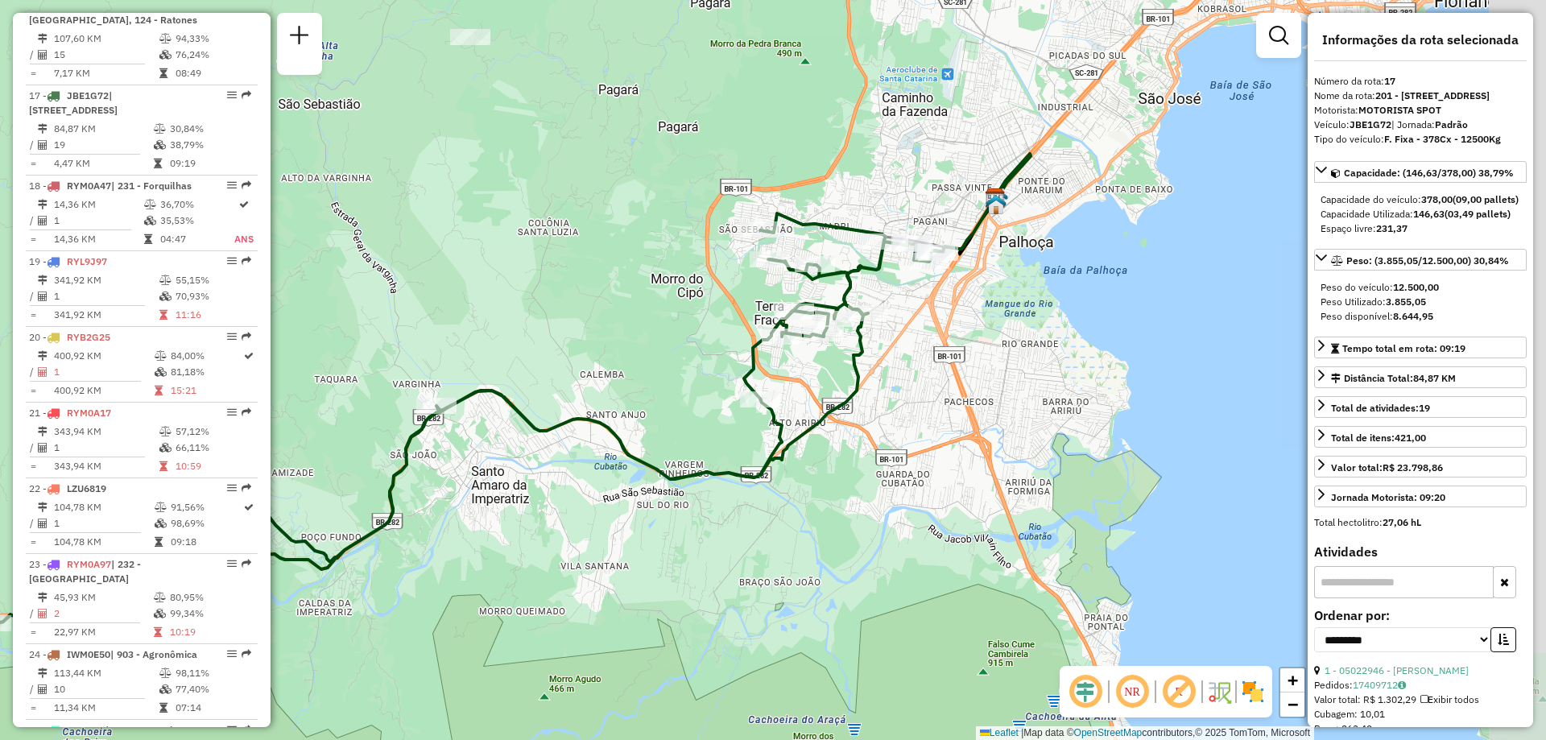
drag, startPoint x: 959, startPoint y: 548, endPoint x: 701, endPoint y: 568, distance: 259.2
click at [701, 568] on div "Janela de atendimento Grade de atendimento Capacidade Transportadoras Veículos …" at bounding box center [773, 370] width 1546 height 740
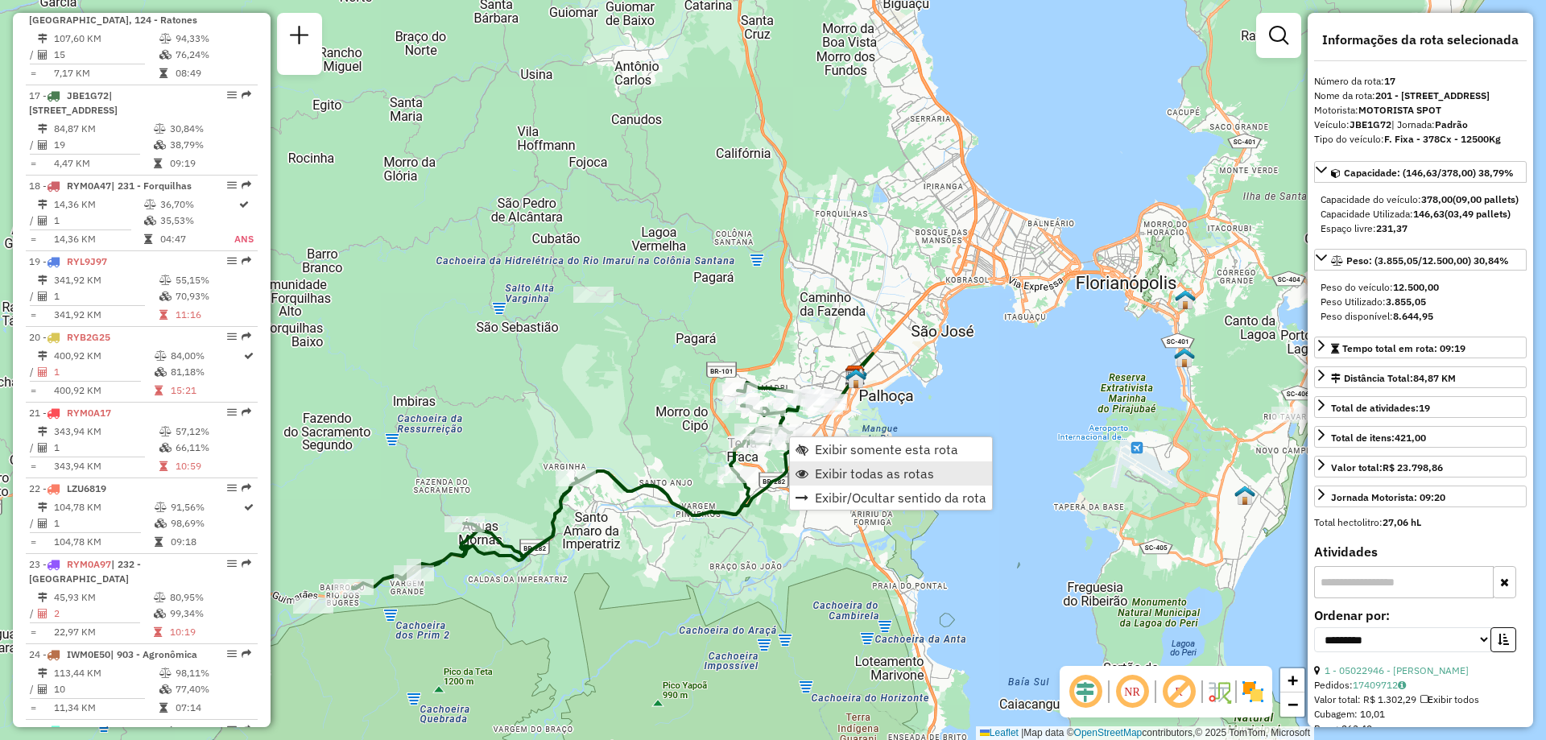
click at [882, 476] on span "Exibir todas as rotas" at bounding box center [874, 473] width 119 height 13
